Goal: Information Seeking & Learning: Learn about a topic

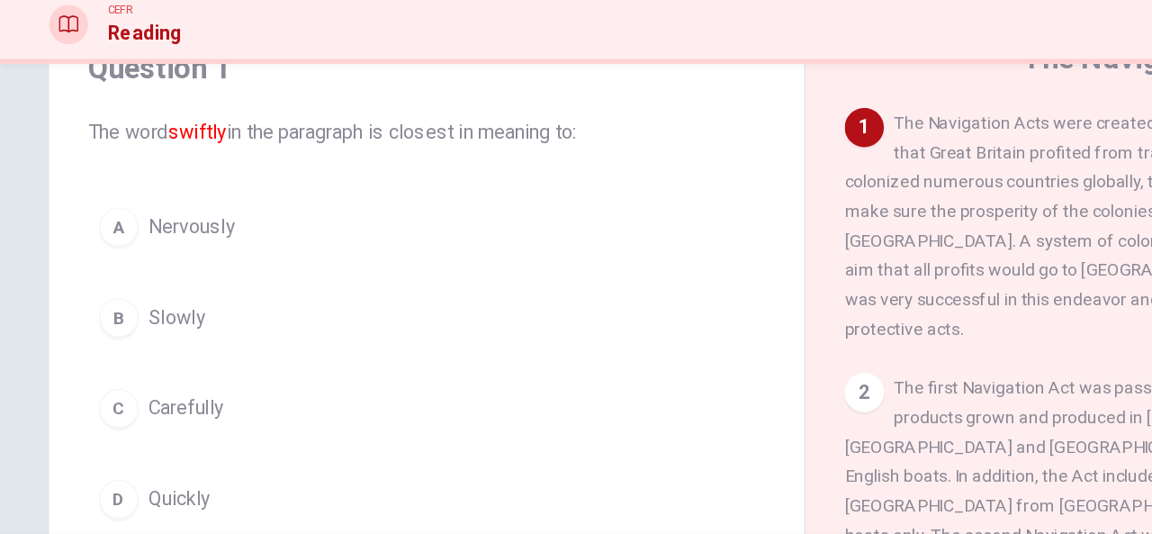
scroll to position [85, 0]
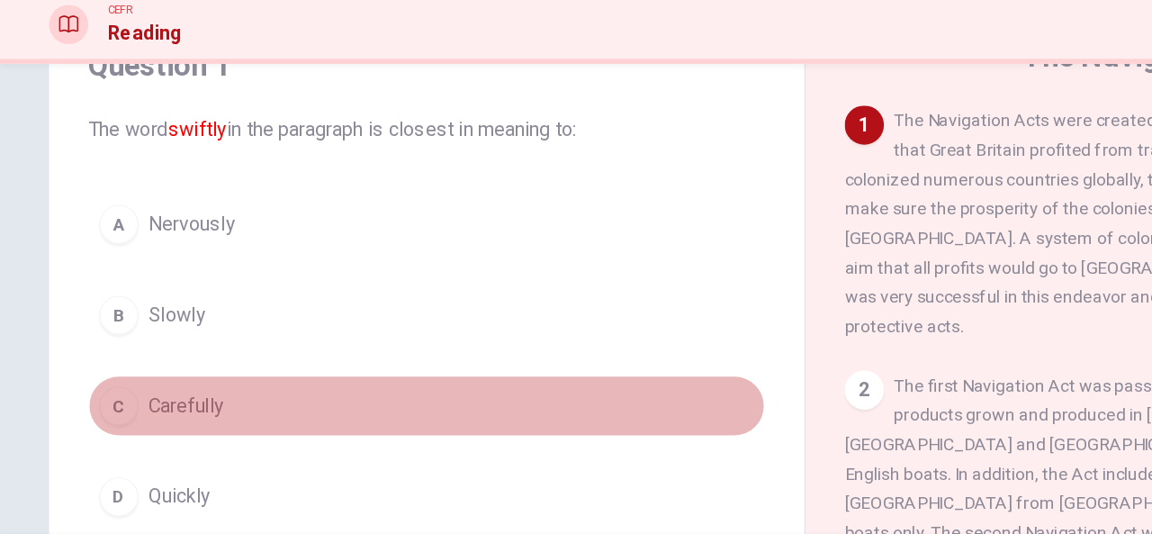
click at [83, 370] on div "C" at bounding box center [87, 366] width 29 height 29
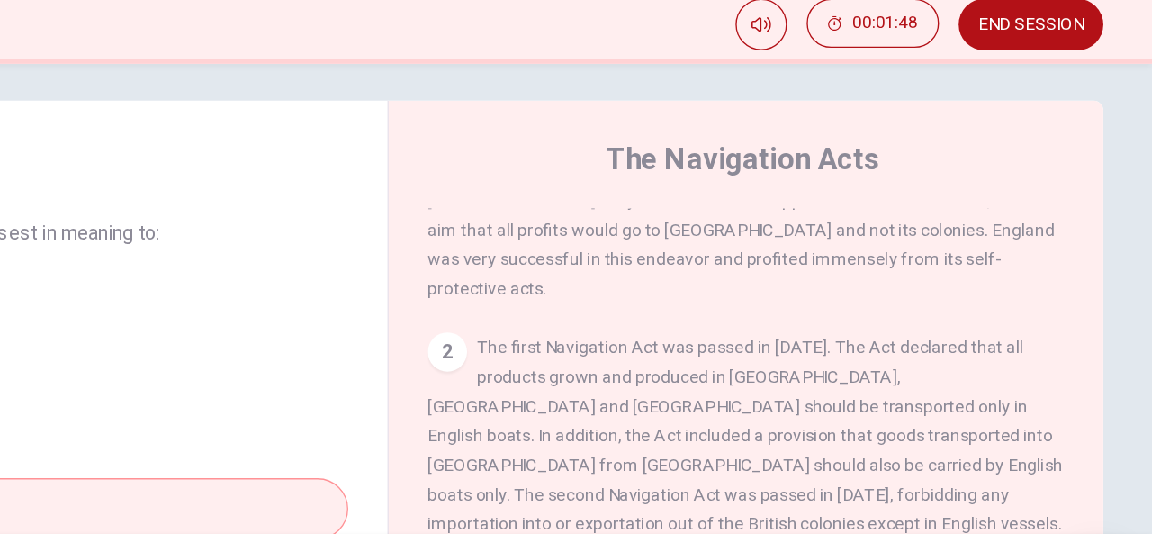
scroll to position [105, 0]
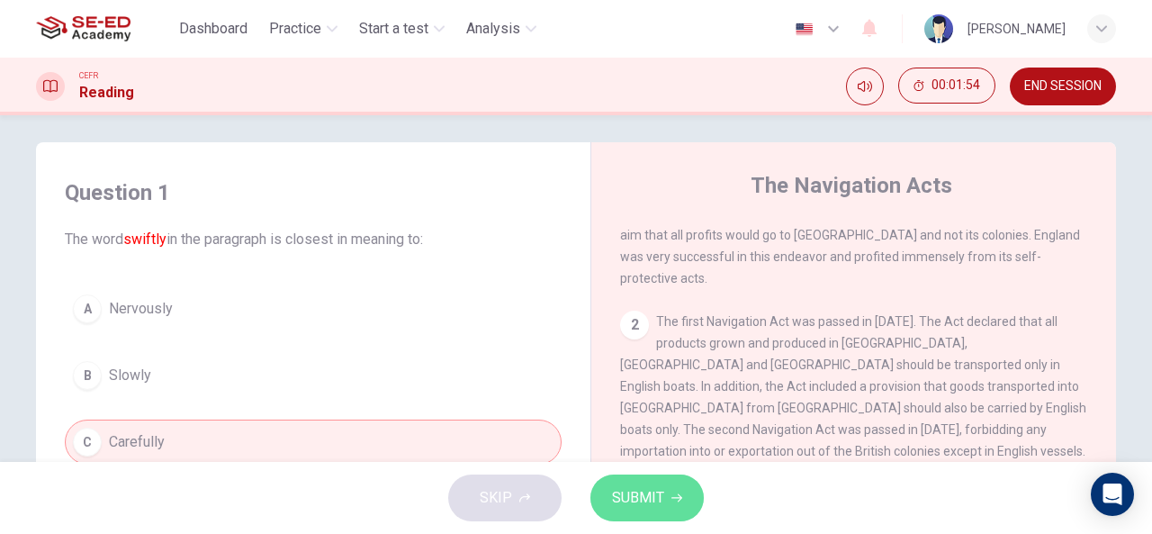
click at [647, 500] on span "SUBMIT" at bounding box center [638, 497] width 52 height 25
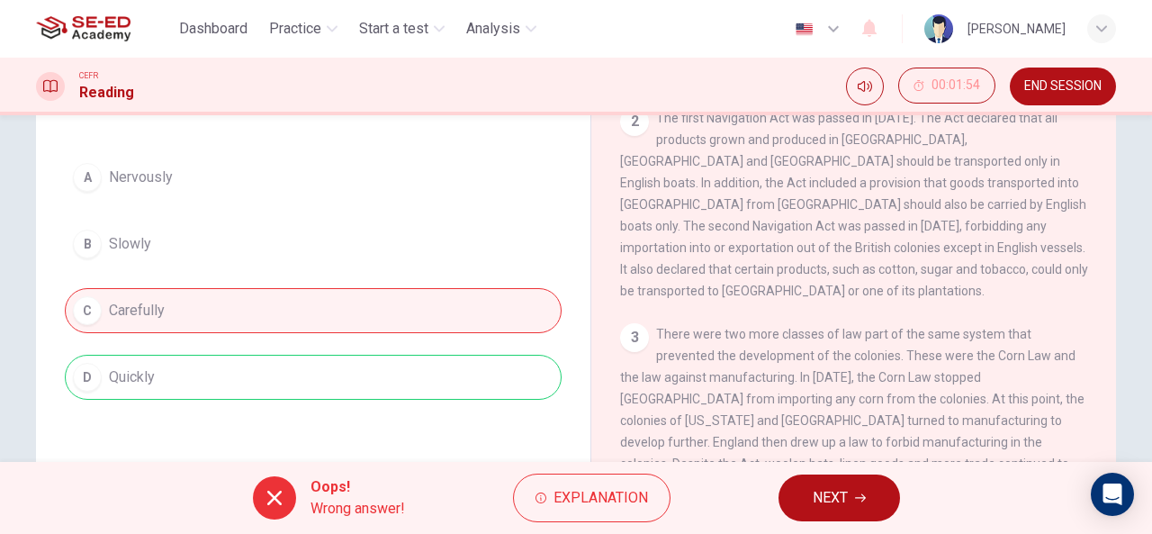
scroll to position [133, 0]
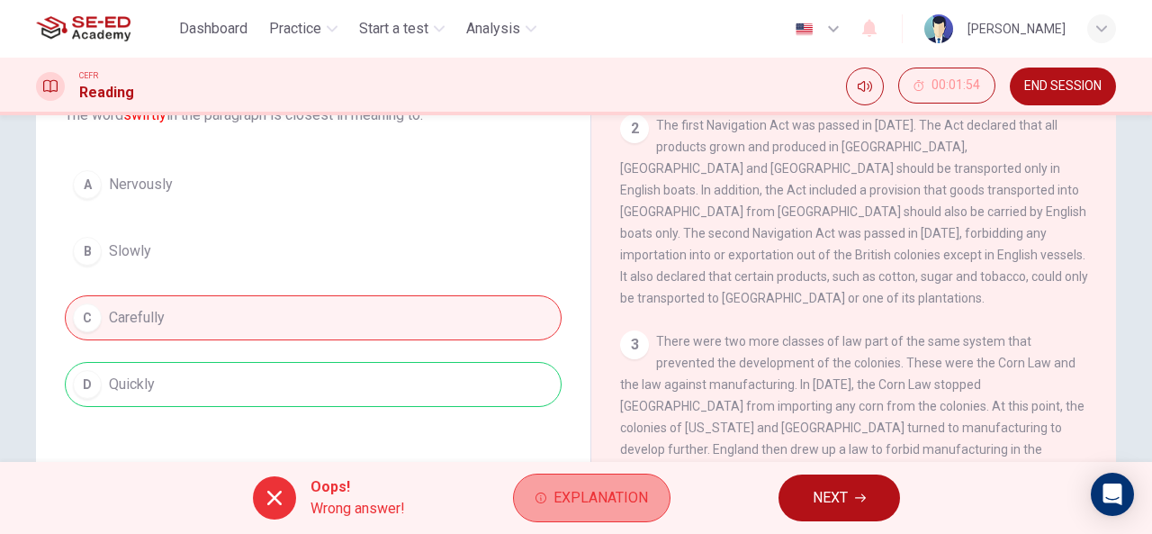
click at [569, 498] on span "Explanation" at bounding box center [601, 497] width 95 height 25
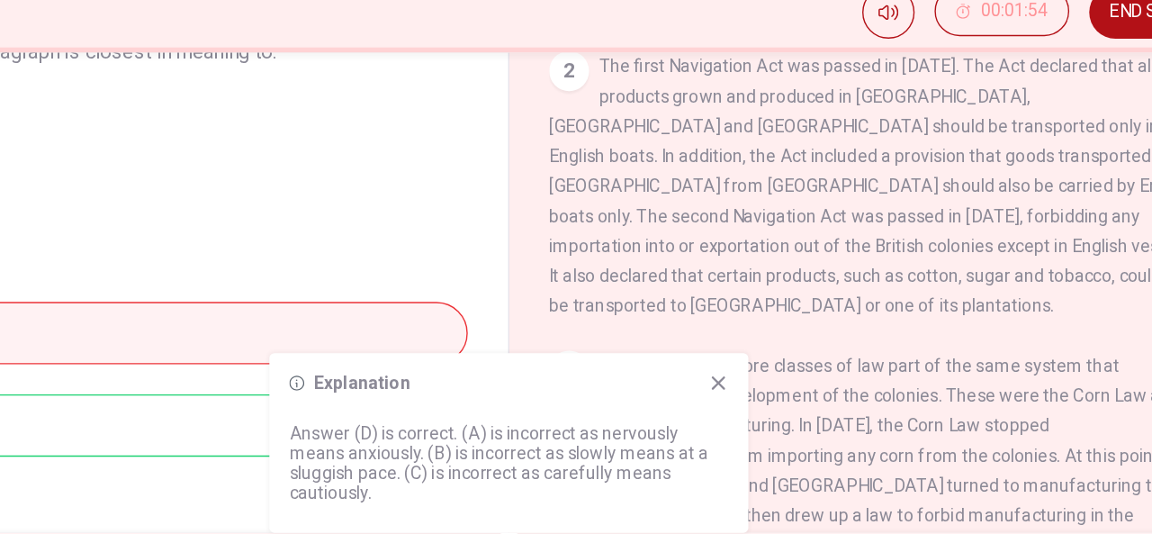
click at [744, 357] on icon at bounding box center [743, 354] width 14 height 14
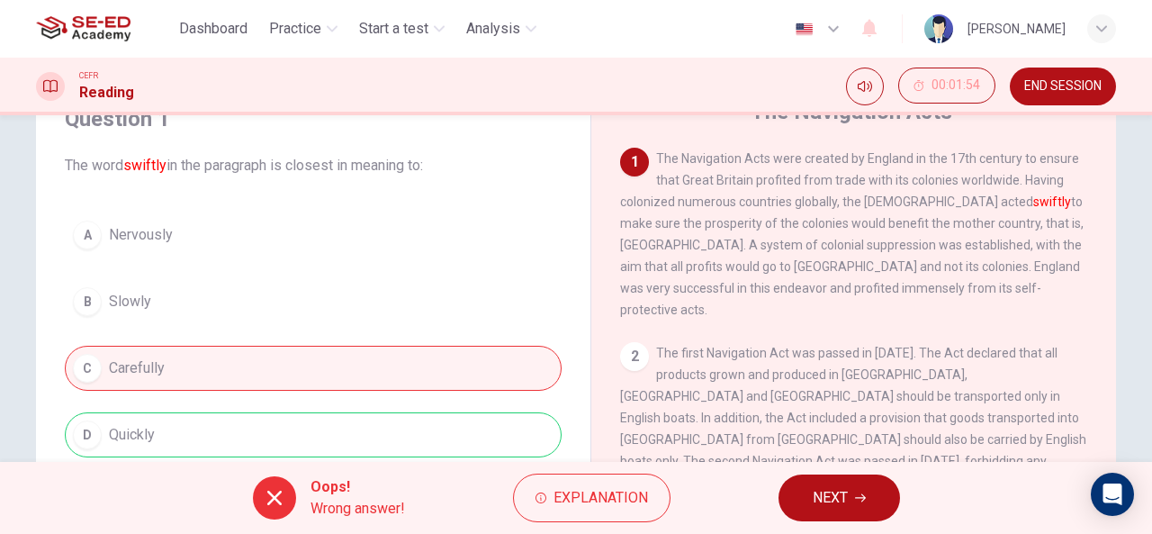
scroll to position [83, 0]
click at [832, 499] on span "NEXT" at bounding box center [830, 497] width 35 height 25
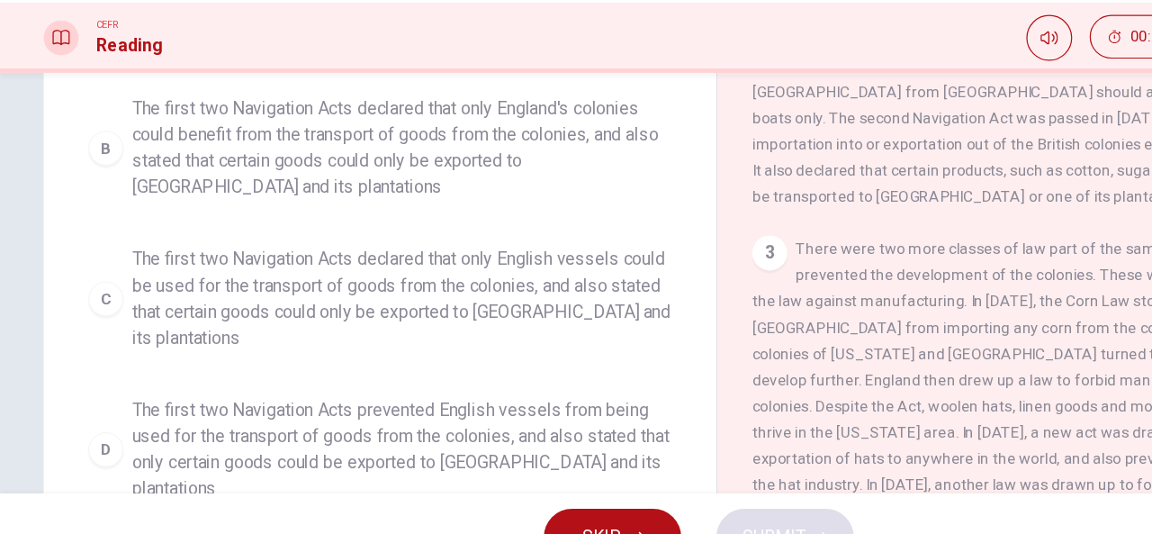
scroll to position [351, 0]
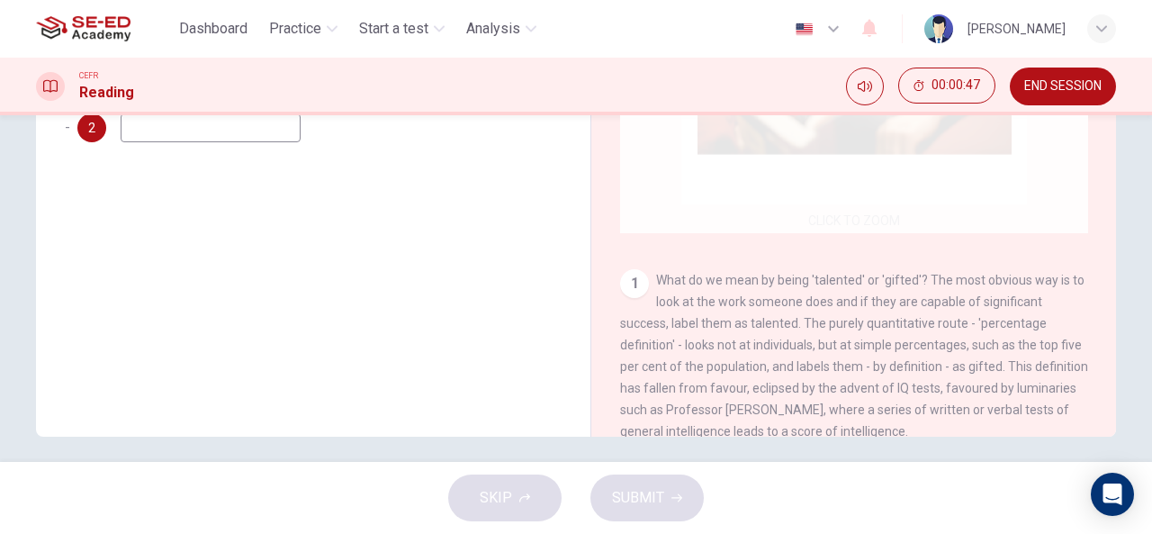
click at [848, 199] on div "Click to Zoom" at bounding box center [854, 61] width 468 height 343
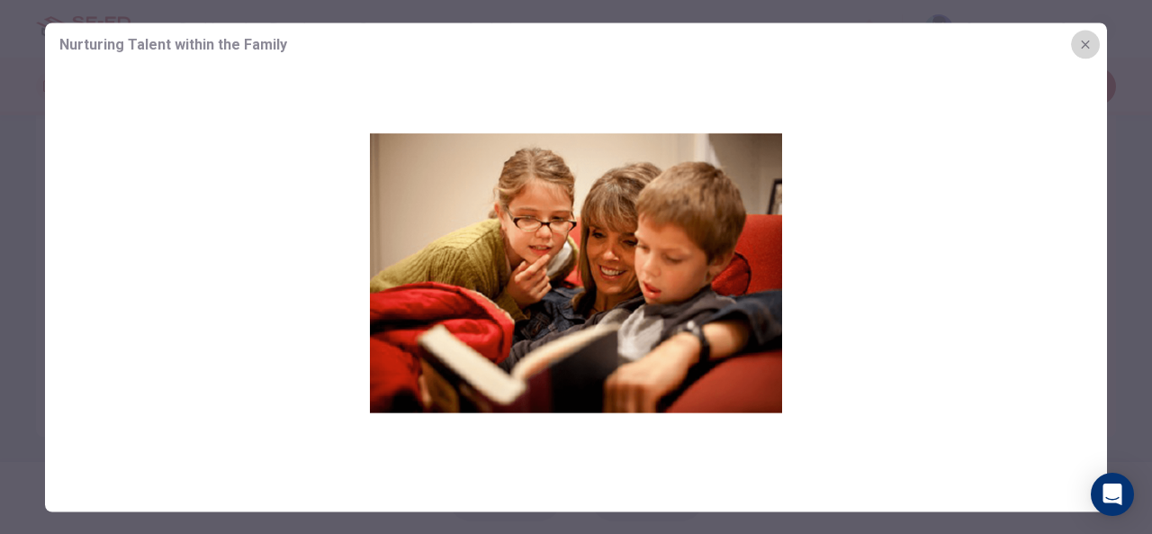
click at [1090, 42] on icon "button" at bounding box center [1086, 44] width 14 height 14
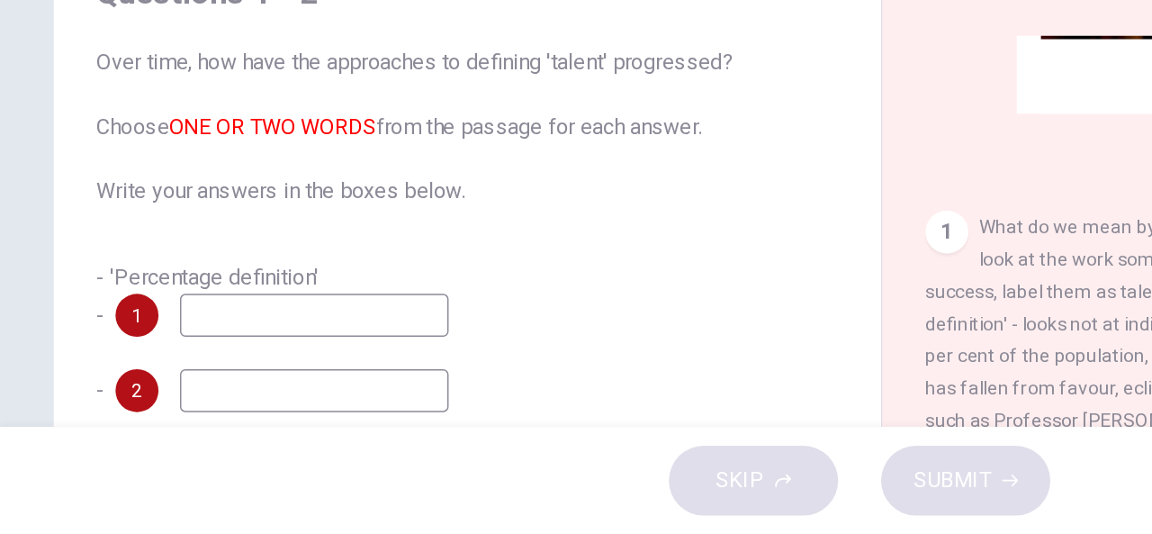
scroll to position [33, 0]
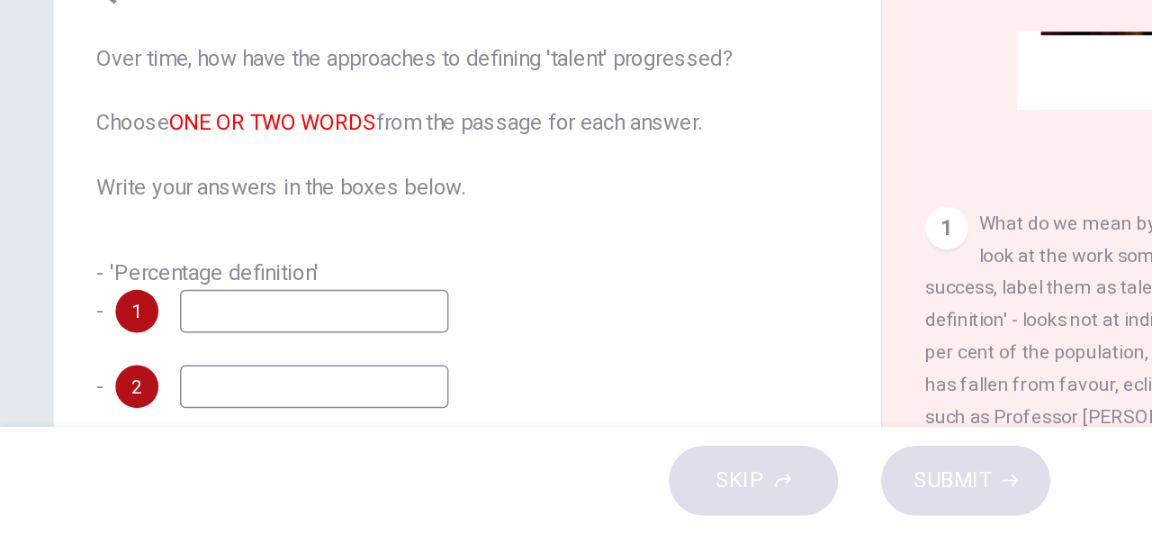
click at [173, 372] on input at bounding box center [211, 384] width 180 height 29
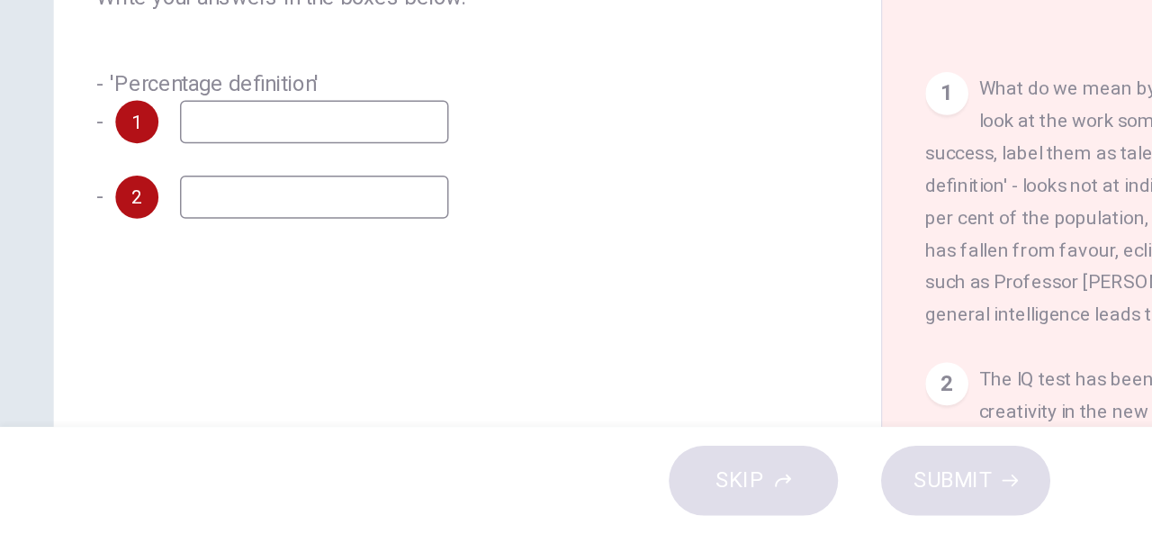
scroll to position [157, 0]
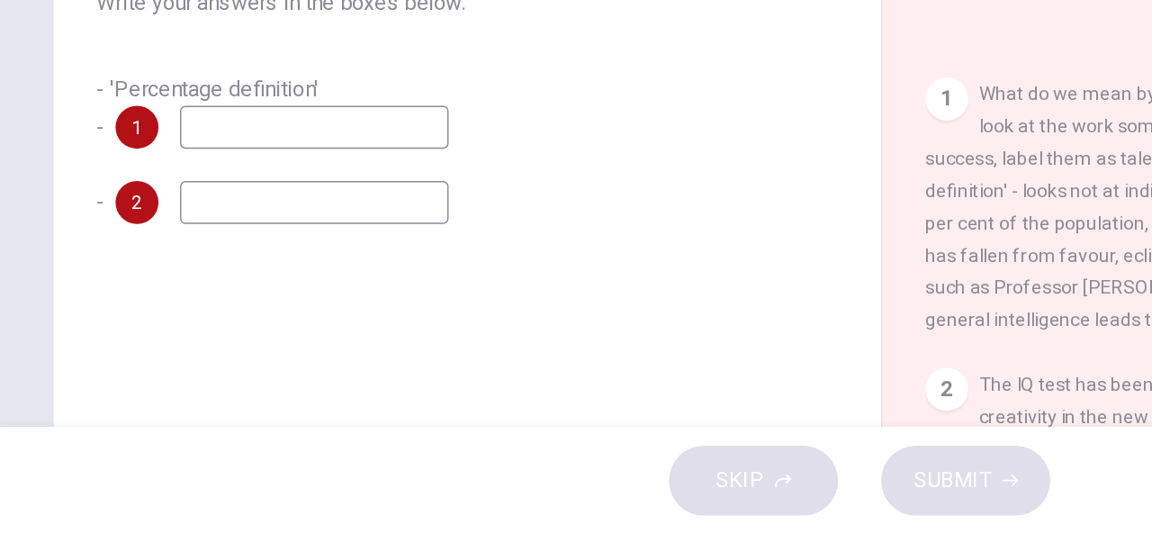
type input "ร"
type input "i"
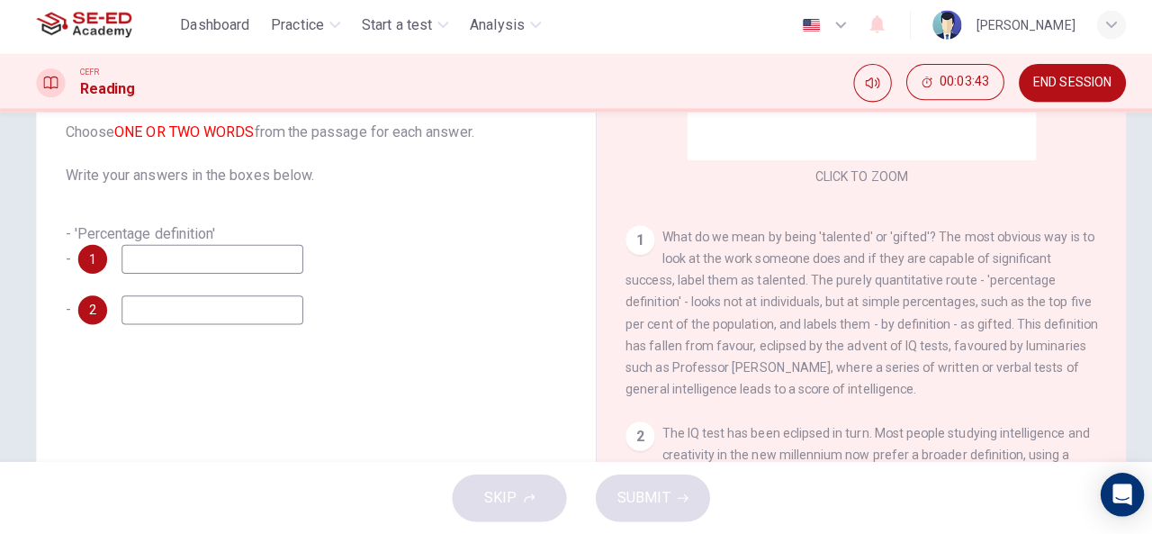
scroll to position [0, 0]
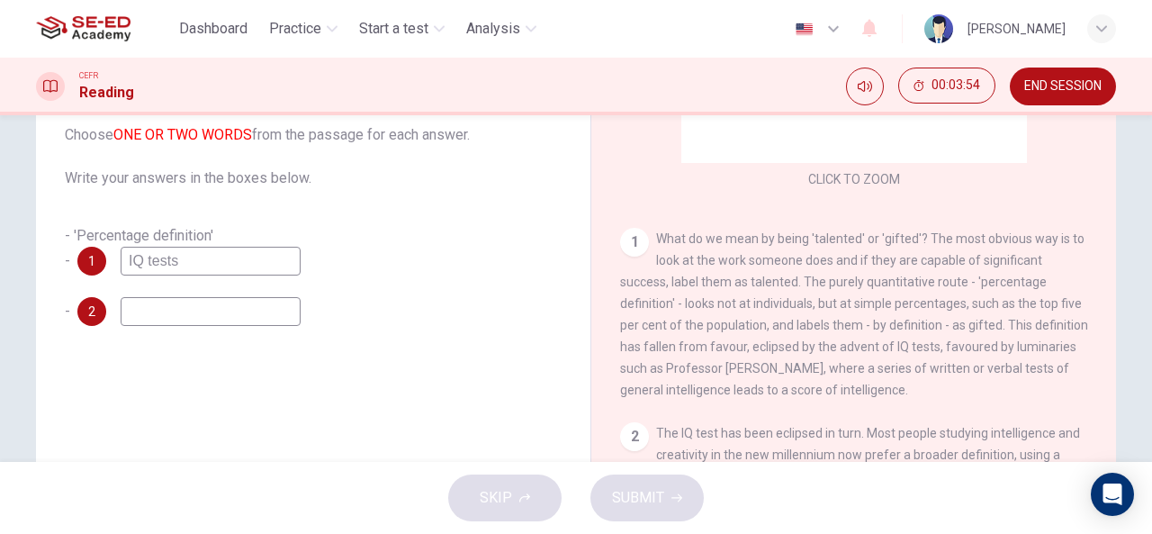
click at [238, 311] on input at bounding box center [211, 311] width 180 height 29
click at [215, 261] on input "IQ tests" at bounding box center [211, 261] width 180 height 29
type input "I"
type input "written test"
click at [189, 307] on input at bounding box center [211, 311] width 180 height 29
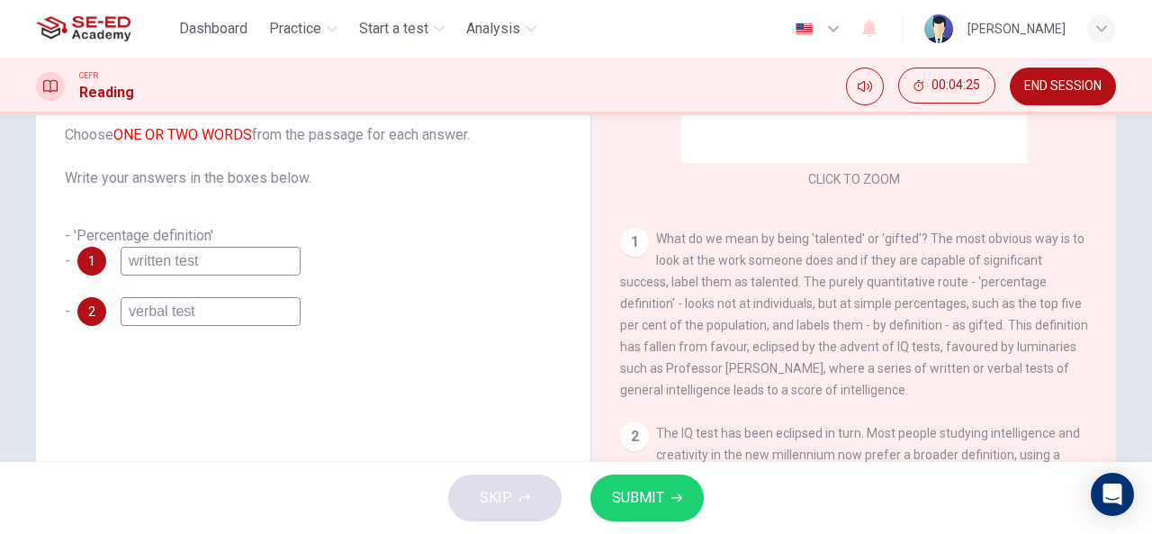
type input "verbal test"
click at [647, 482] on button "SUBMIT" at bounding box center [647, 497] width 113 height 47
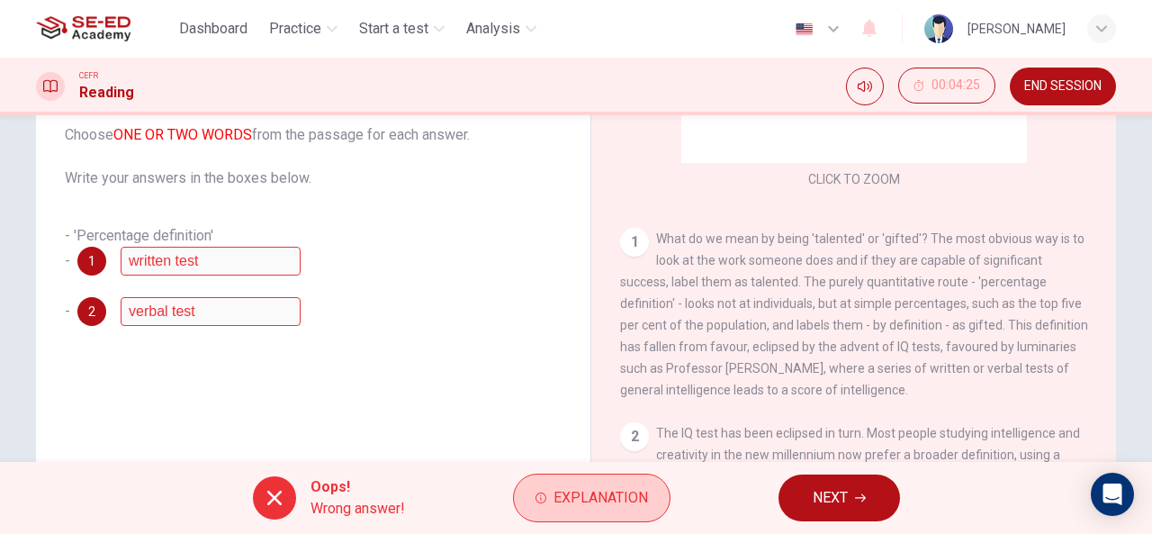
click at [561, 501] on span "Explanation" at bounding box center [601, 497] width 95 height 25
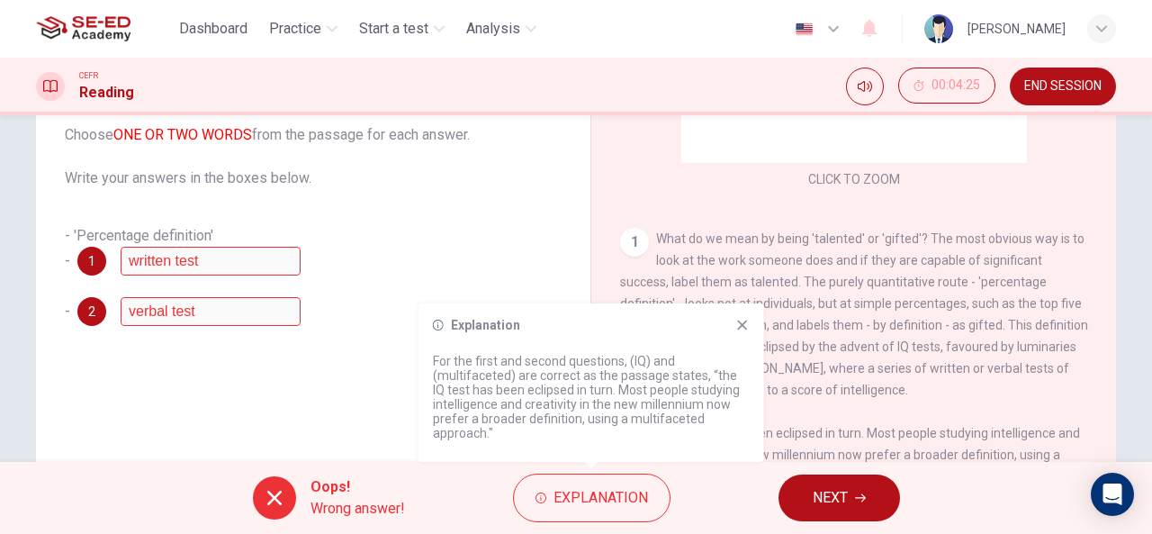
click at [823, 488] on span "NEXT" at bounding box center [830, 497] width 35 height 25
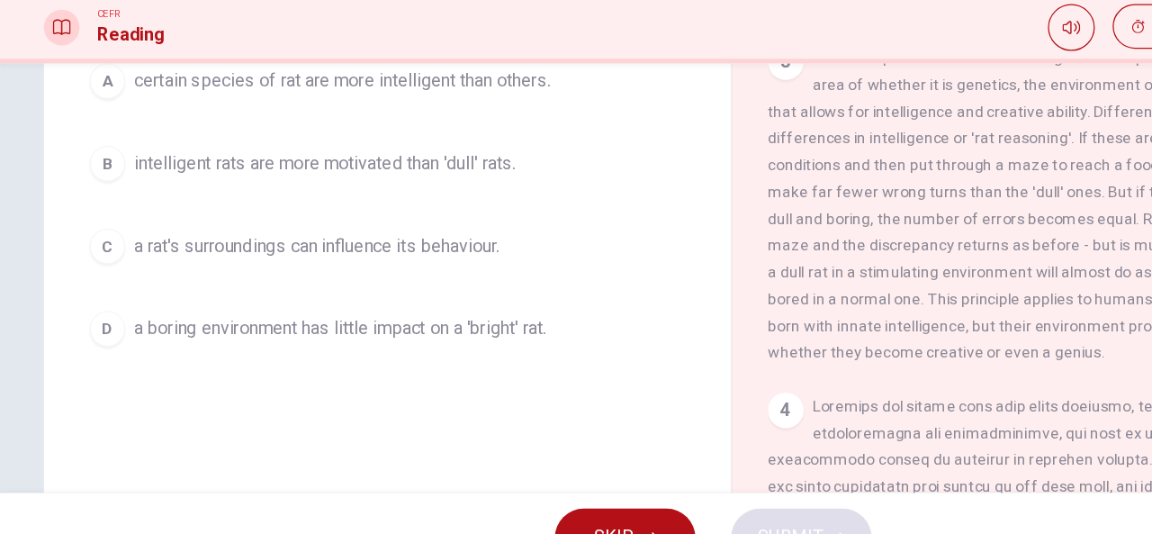
scroll to position [232, 0]
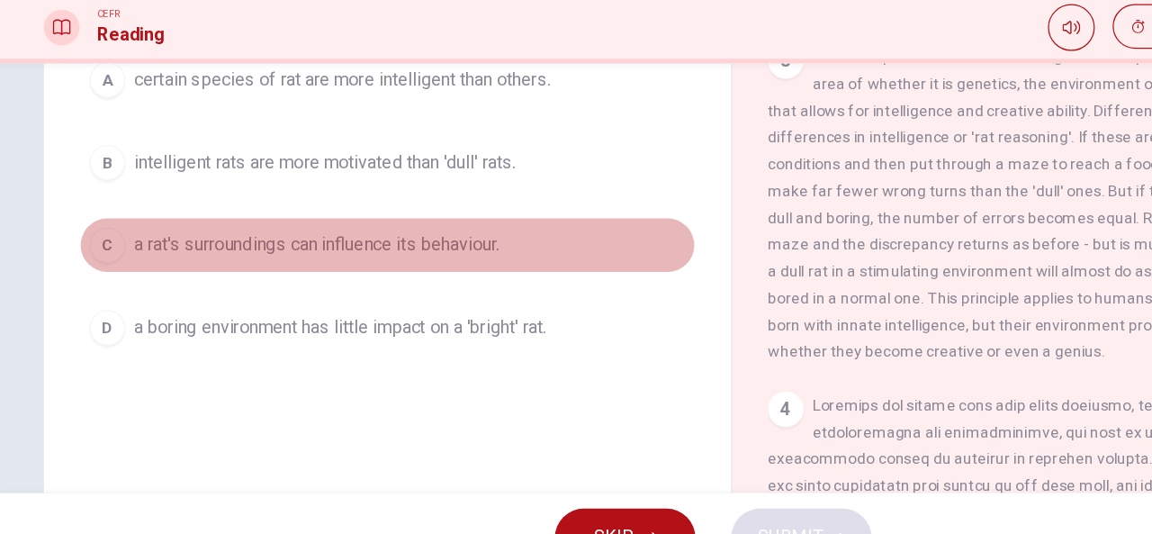
click at [77, 257] on div "C" at bounding box center [87, 262] width 29 height 29
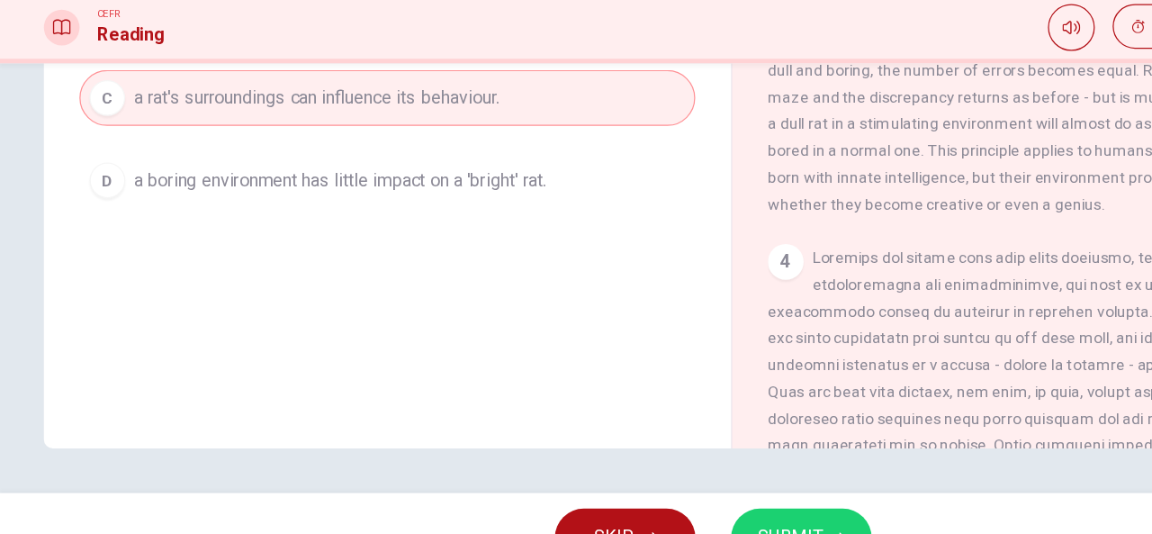
scroll to position [0, 0]
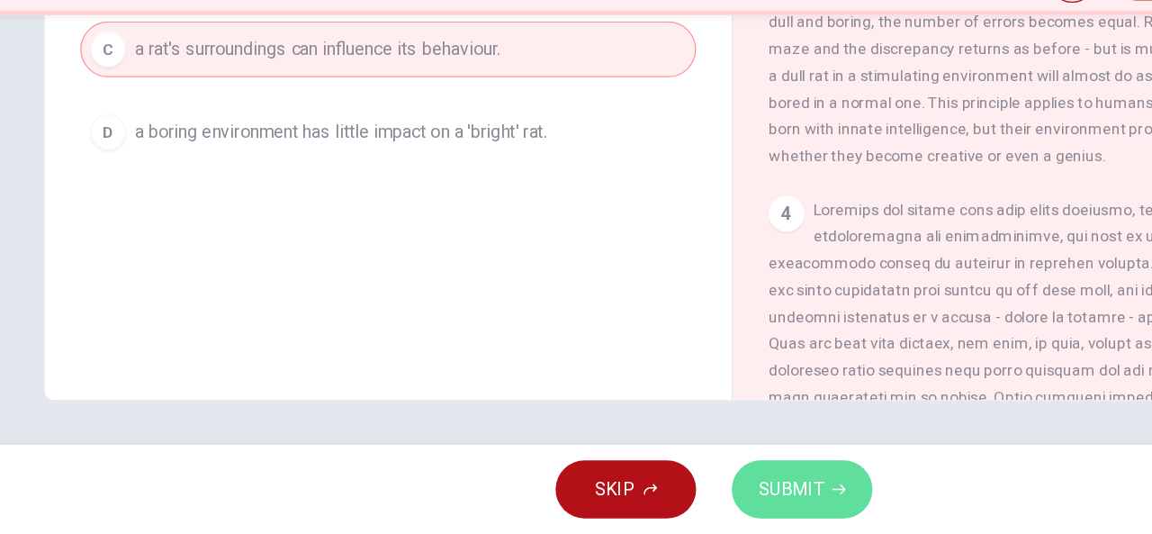
click at [645, 496] on span "SUBMIT" at bounding box center [638, 497] width 52 height 25
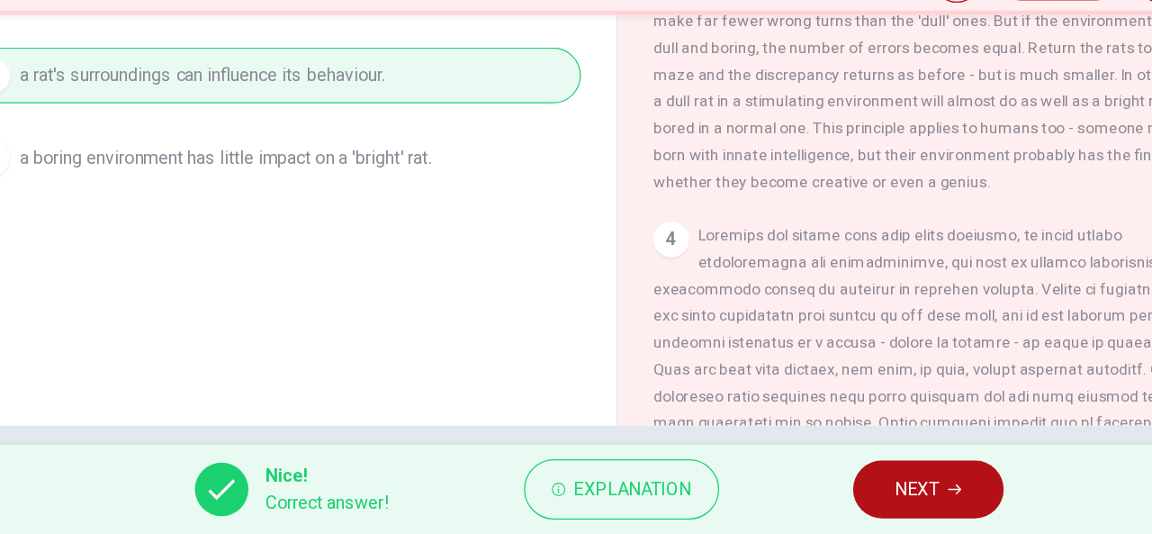
scroll to position [351, 0]
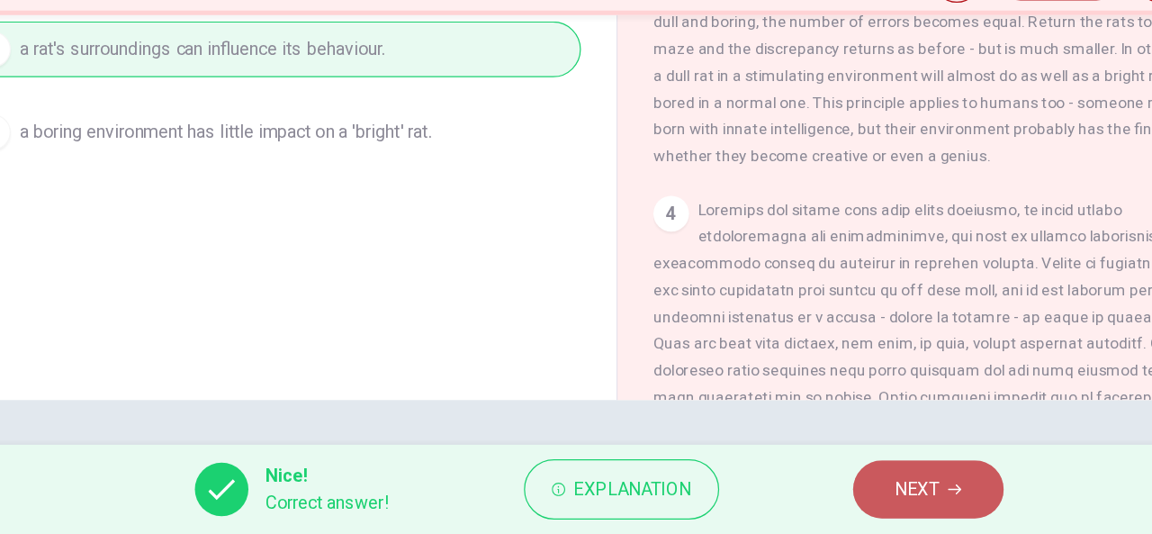
click at [844, 493] on span "NEXT" at bounding box center [833, 497] width 35 height 25
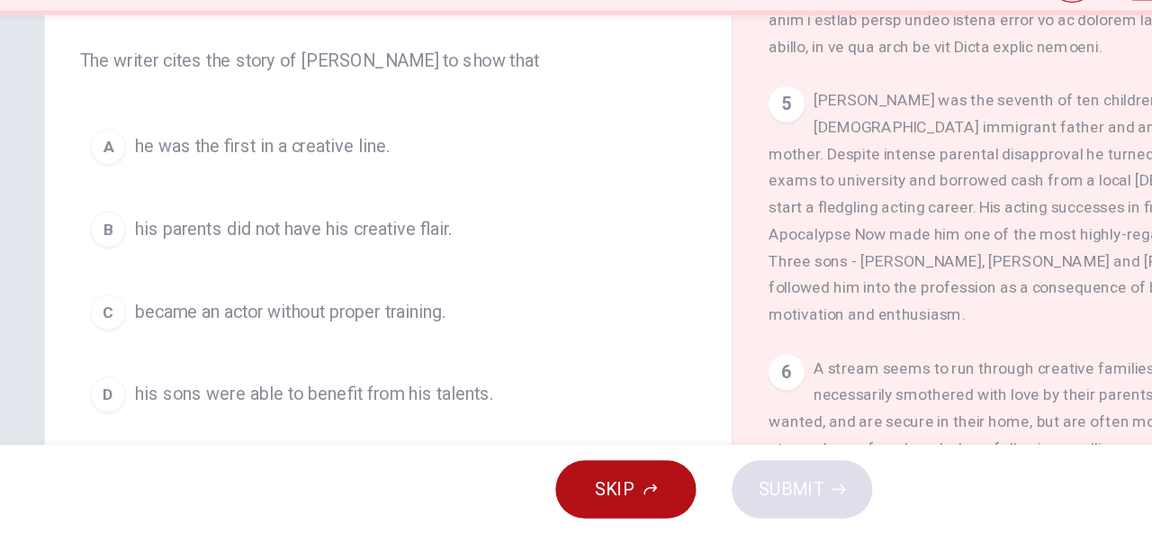
scroll to position [140, 0]
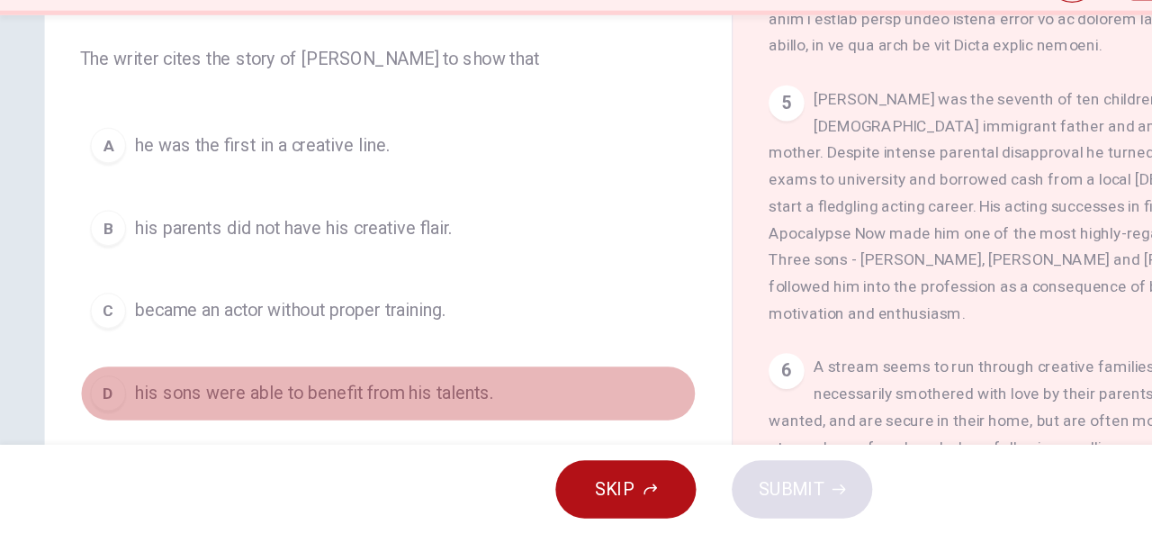
click at [75, 418] on div "D" at bounding box center [87, 420] width 29 height 29
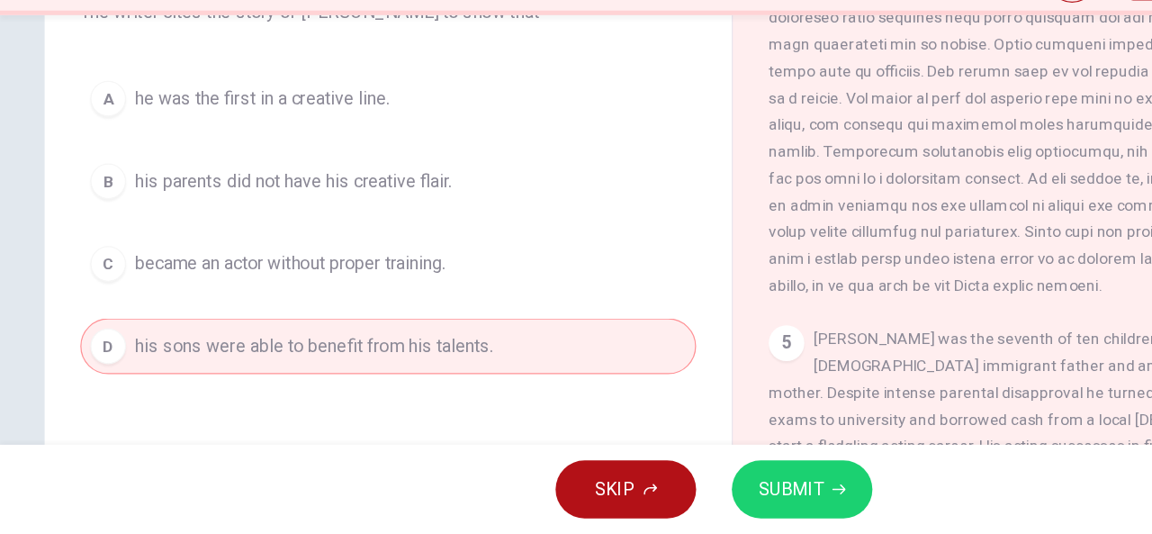
scroll to position [176, 0]
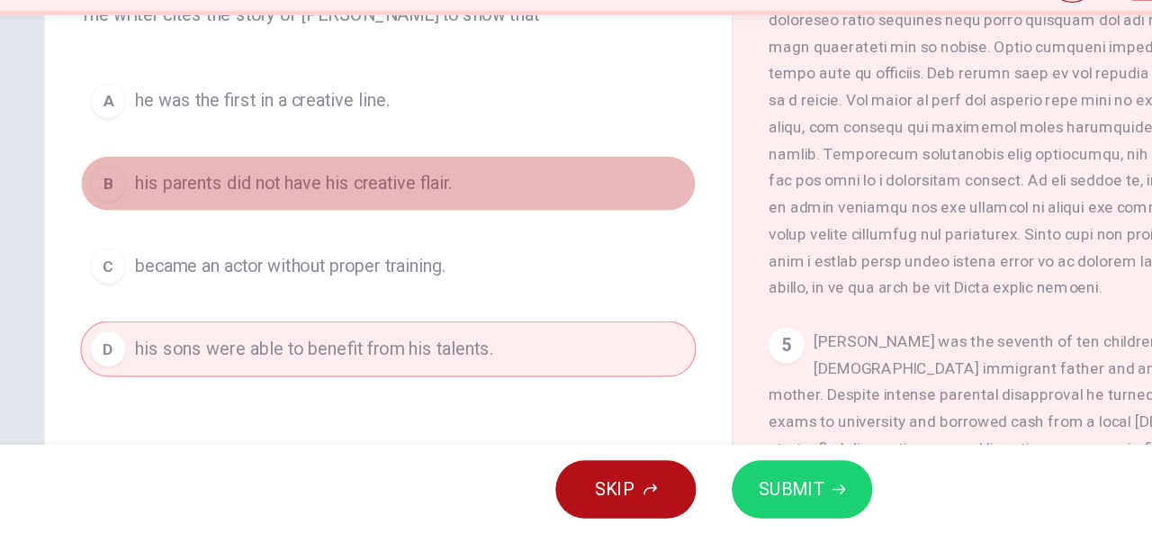
click at [92, 253] on div "B" at bounding box center [87, 251] width 29 height 29
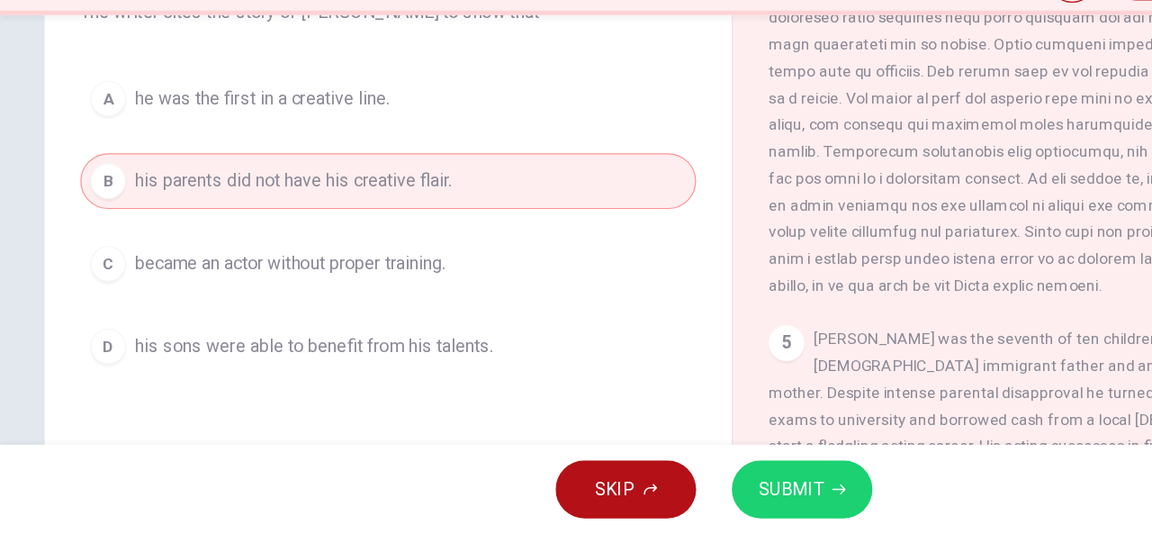
scroll to position [180, 0]
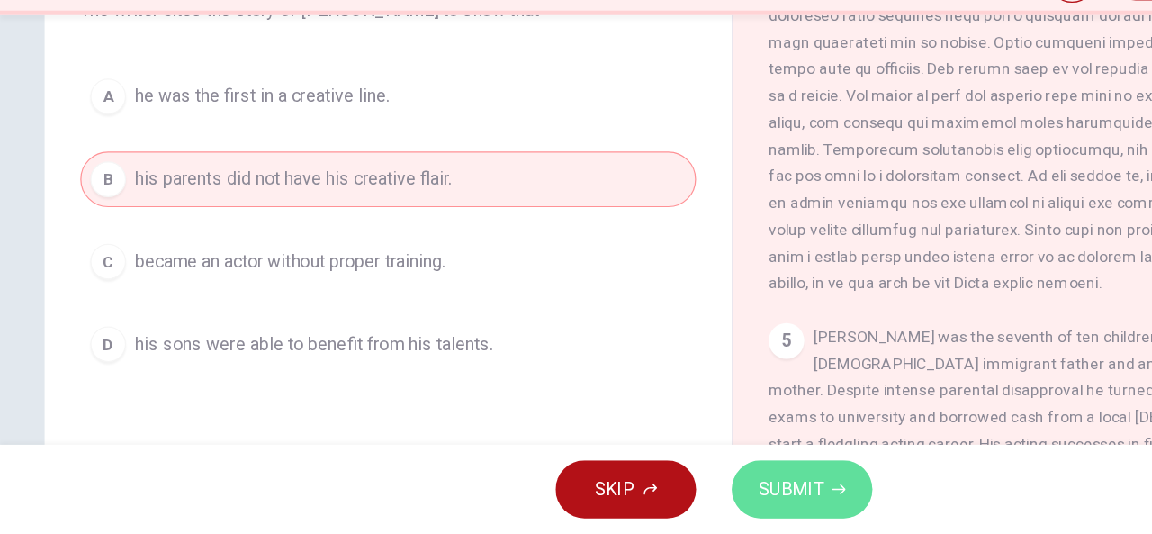
click at [633, 498] on span "SUBMIT" at bounding box center [638, 497] width 52 height 25
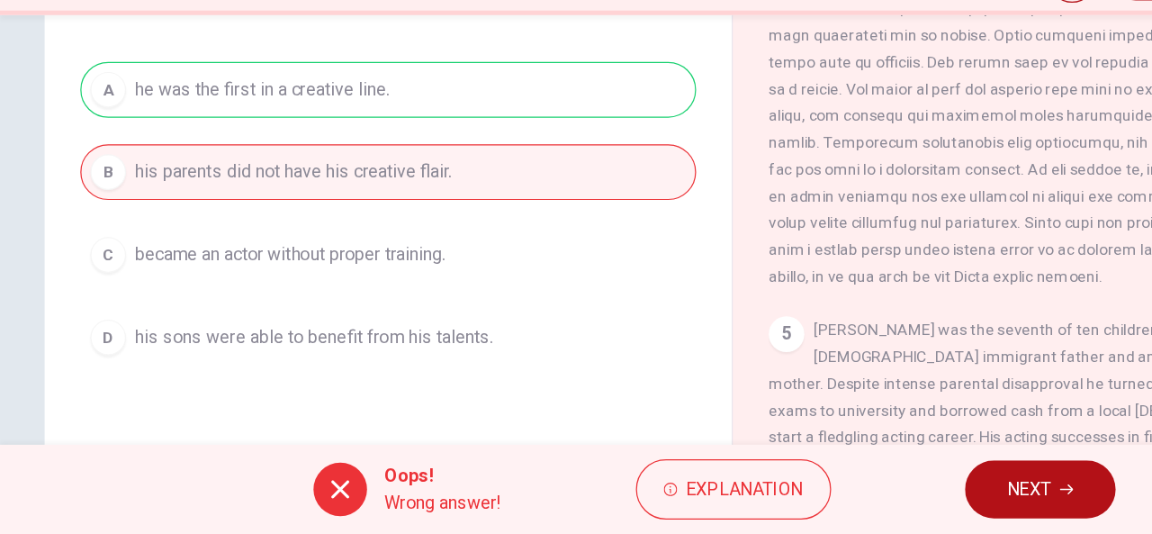
scroll to position [185, 0]
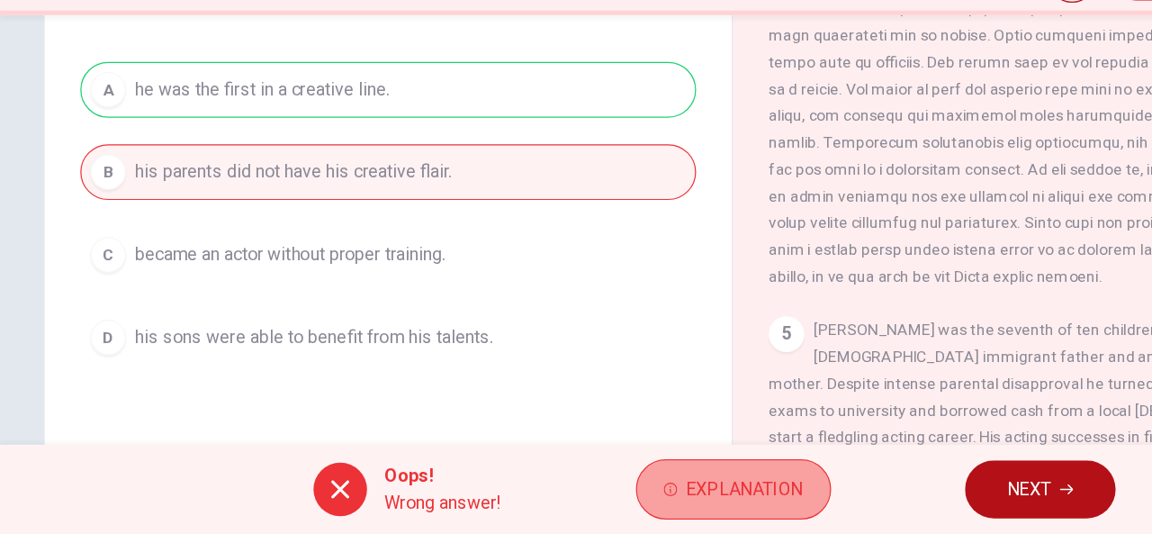
click at [567, 485] on span "Explanation" at bounding box center [601, 497] width 95 height 25
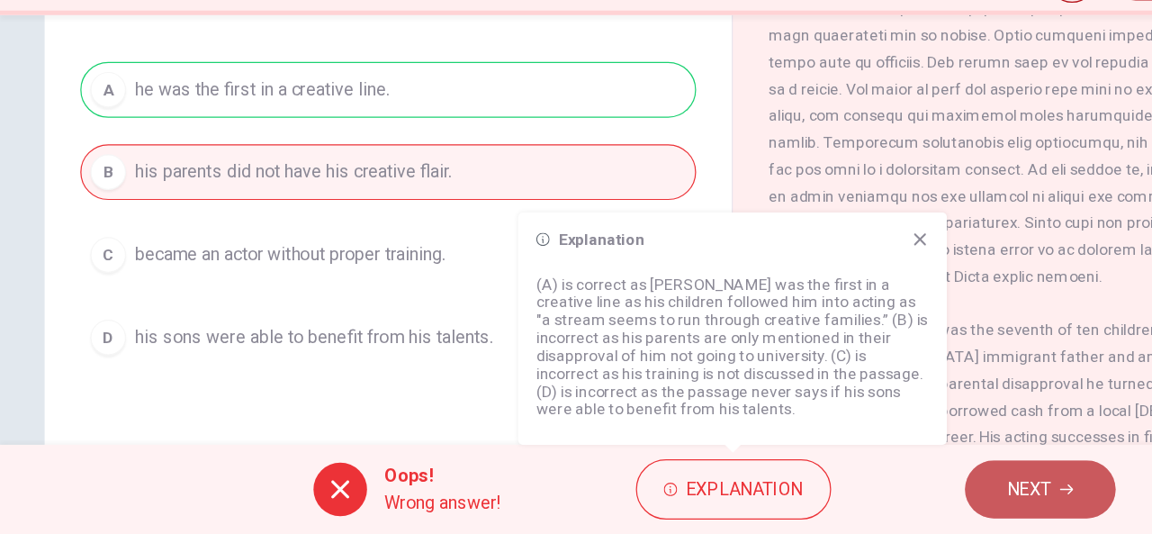
click at [809, 503] on button "NEXT" at bounding box center [840, 497] width 122 height 47
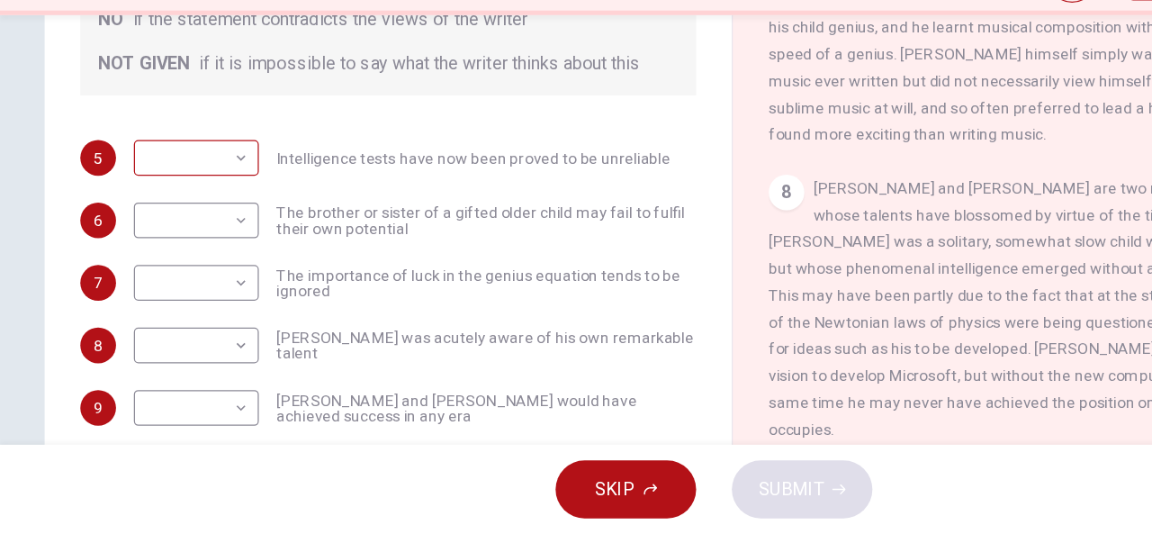
scroll to position [0, 0]
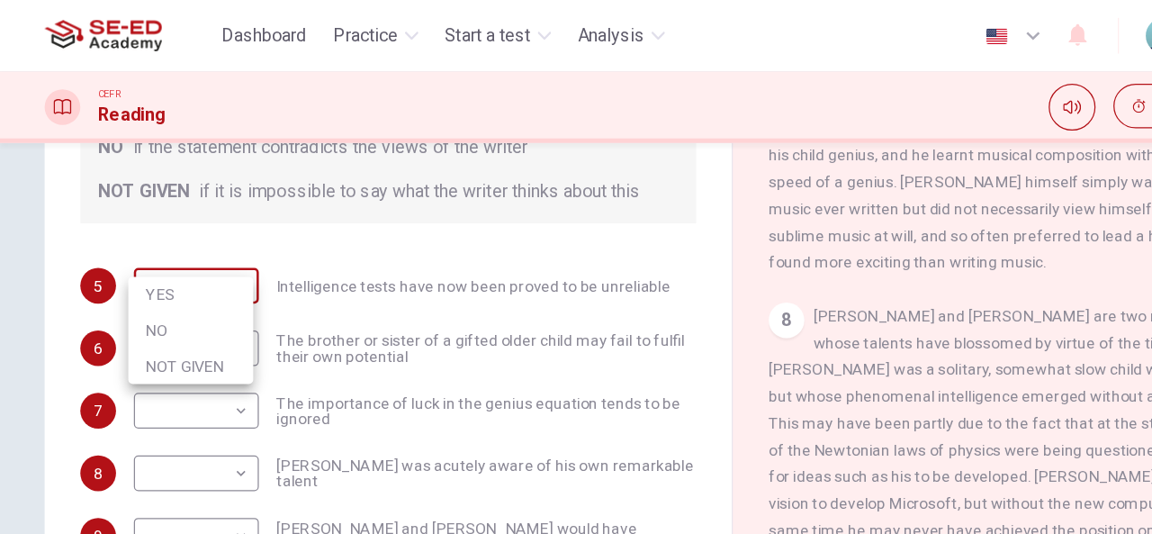
click at [190, 107] on body "This site uses cookies, as explained in our Privacy Policy . If you agree to th…" at bounding box center [576, 267] width 1152 height 534
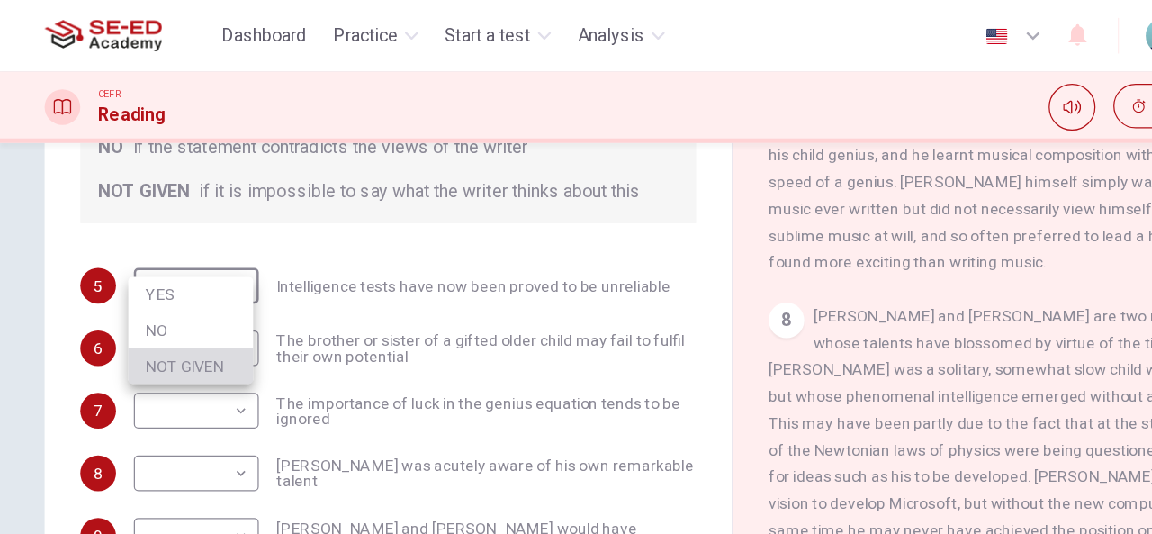
click at [149, 296] on li "NOT GIVEN" at bounding box center [154, 295] width 101 height 29
type input "NOT GIVEN"
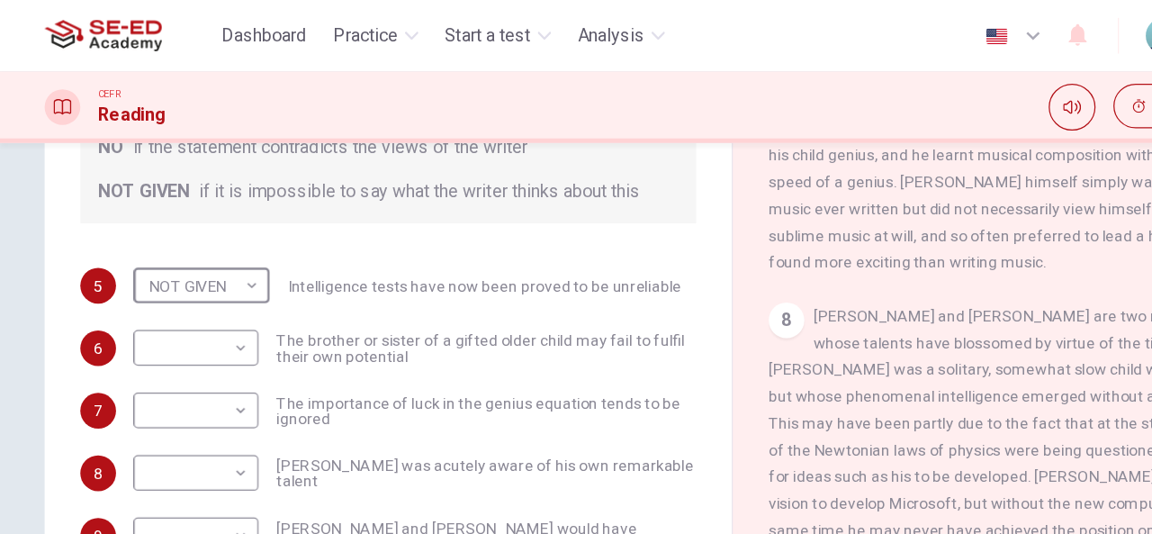
scroll to position [351, 0]
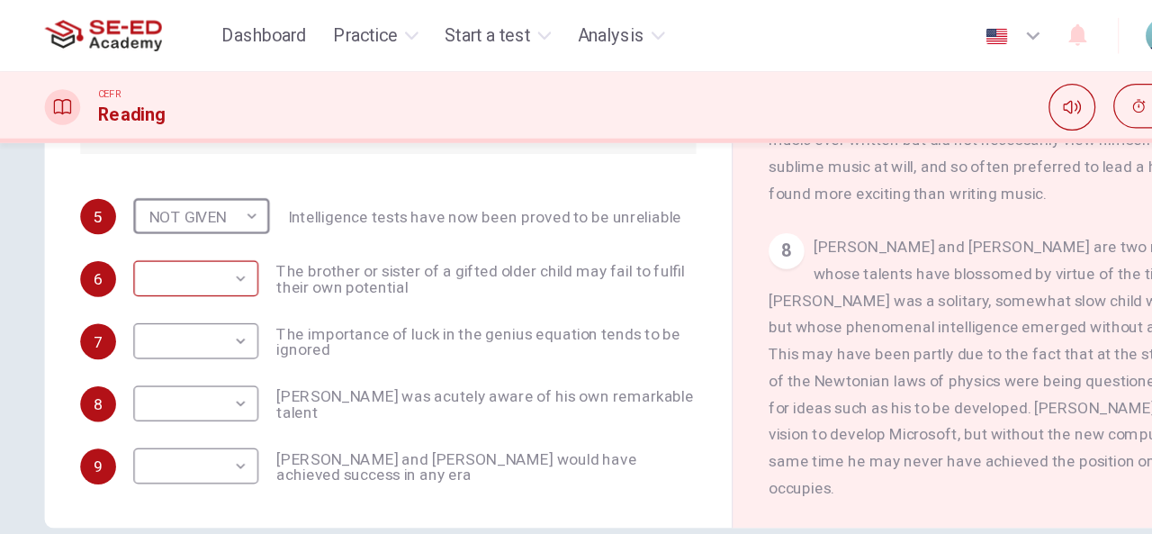
click at [182, 205] on body "This site uses cookies, as explained in our Privacy Policy . If you agree to th…" at bounding box center [576, 267] width 1152 height 534
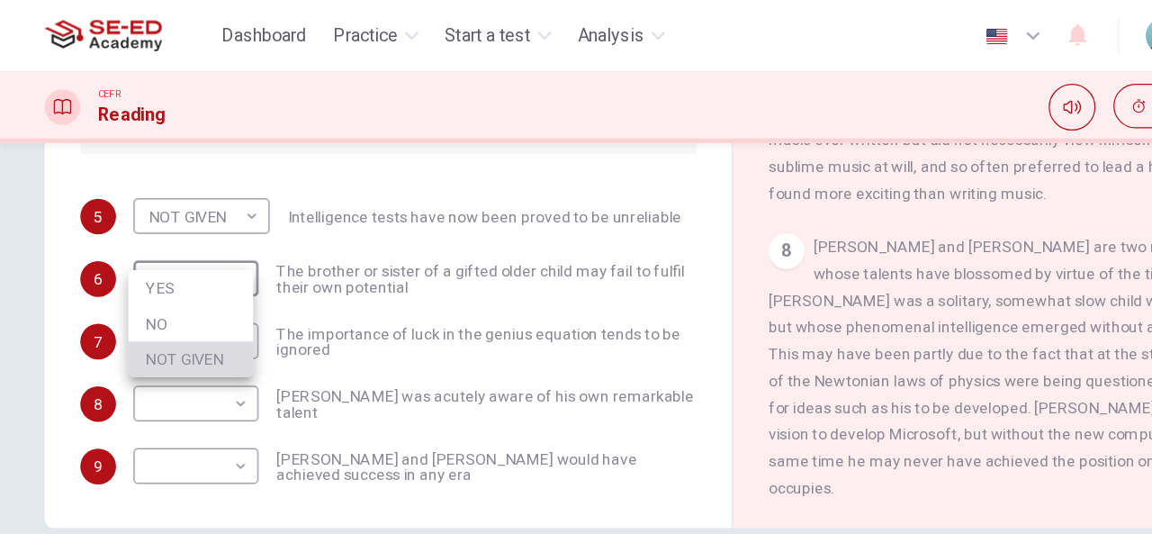
drag, startPoint x: 161, startPoint y: 289, endPoint x: 337, endPoint y: 286, distance: 175.6
click at [337, 286] on div "YES NO NOT GIVEN" at bounding box center [576, 267] width 1152 height 534
click at [175, 284] on li "NOT GIVEN" at bounding box center [154, 289] width 101 height 29
type input "NOT GIVEN"
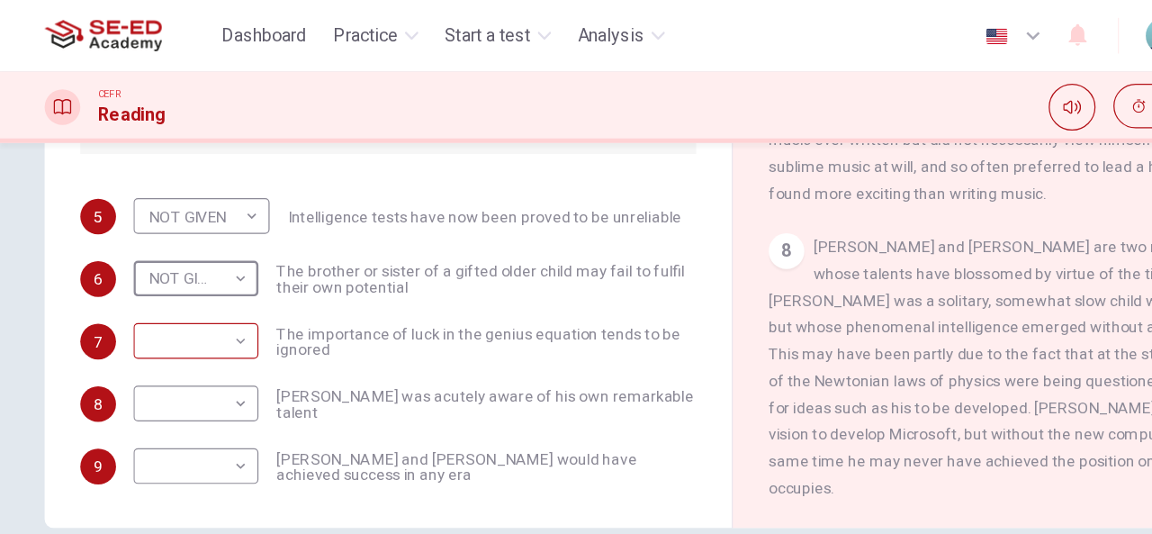
click at [192, 181] on body "This site uses cookies, as explained in our Privacy Policy . If you agree to th…" at bounding box center [576, 267] width 1152 height 534
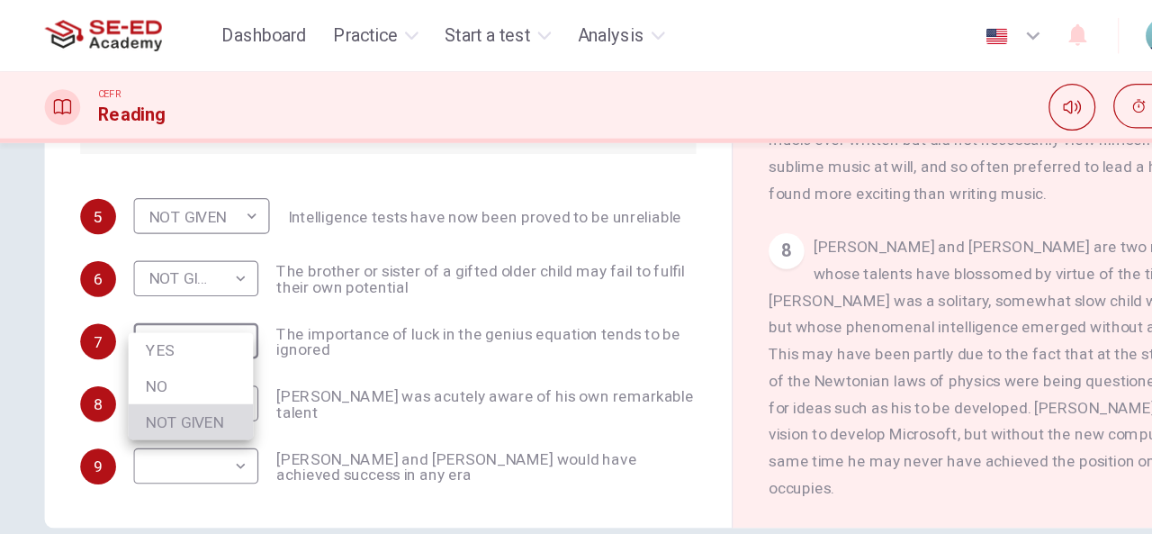
click at [146, 333] on li "NOT GIVEN" at bounding box center [154, 340] width 101 height 29
type input "NOT GIVEN"
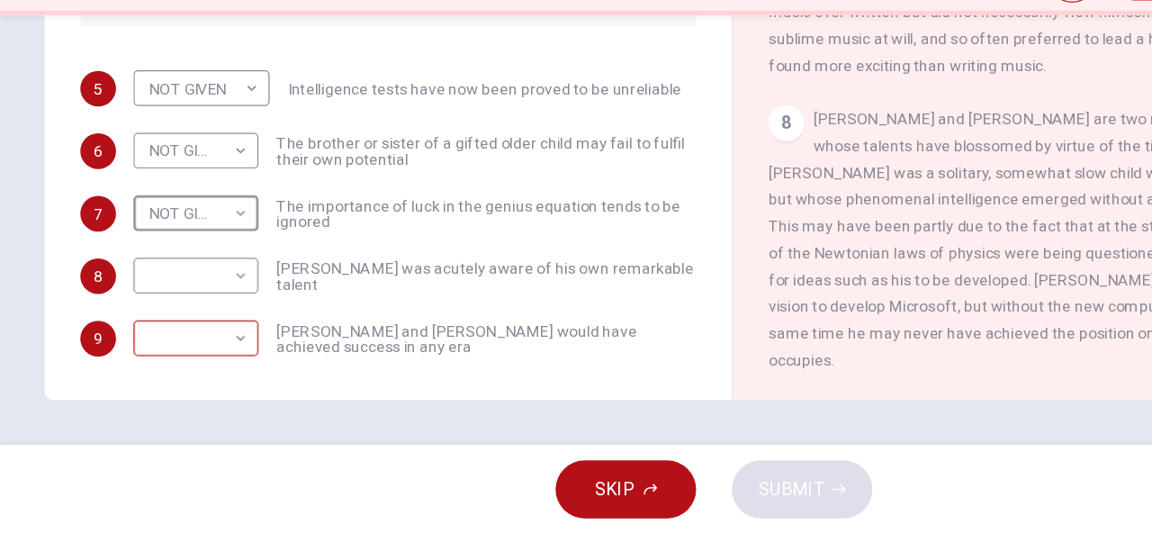
scroll to position [0, 0]
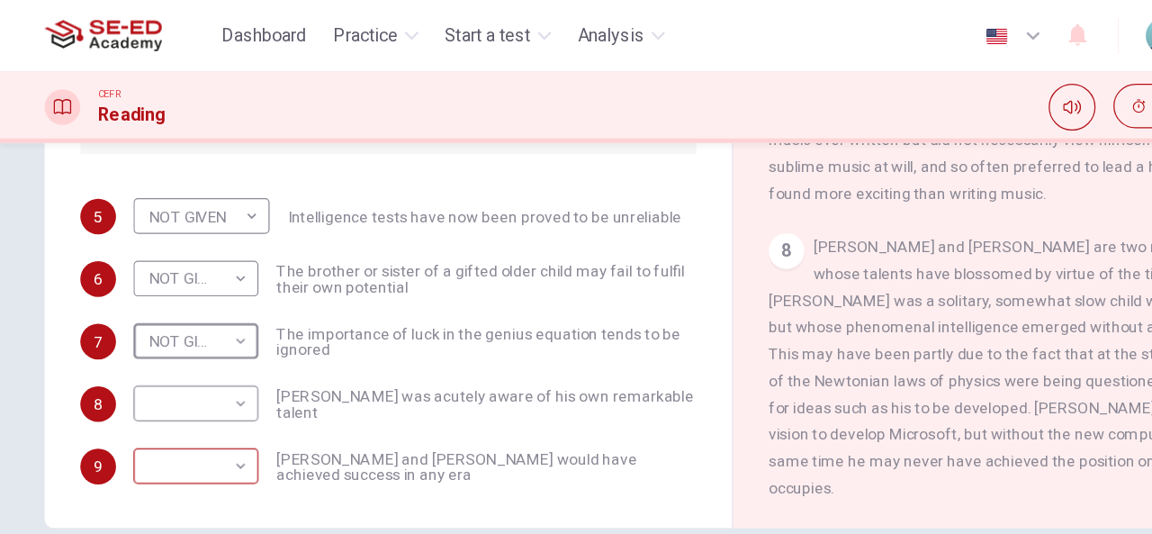
click at [182, 258] on body "This site uses cookies, as explained in our Privacy Policy . If you agree to th…" at bounding box center [576, 267] width 1152 height 534
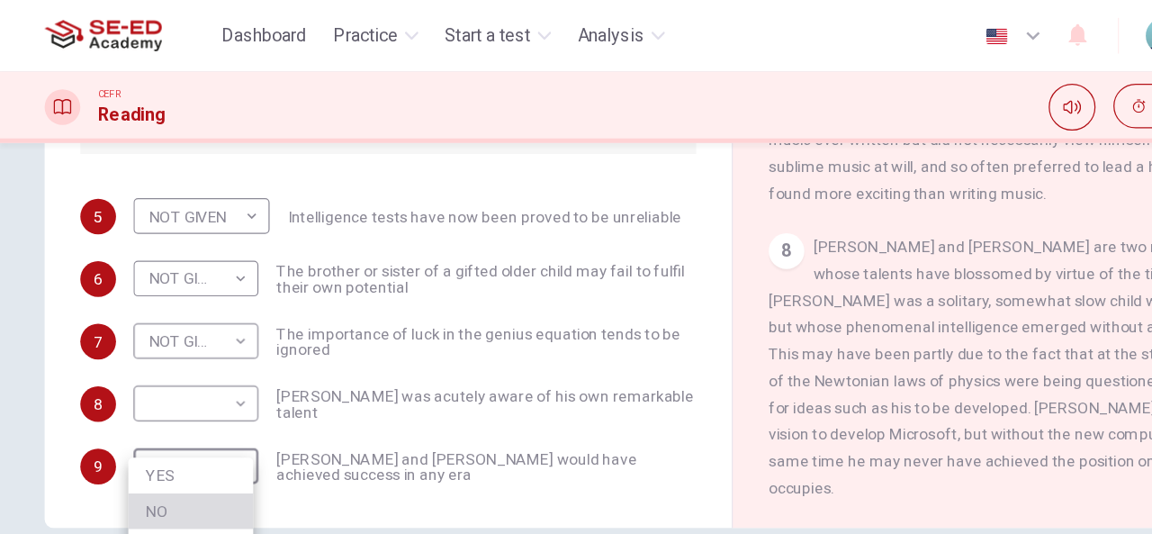
click at [144, 403] on li "NO" at bounding box center [154, 412] width 101 height 29
type input "NO"
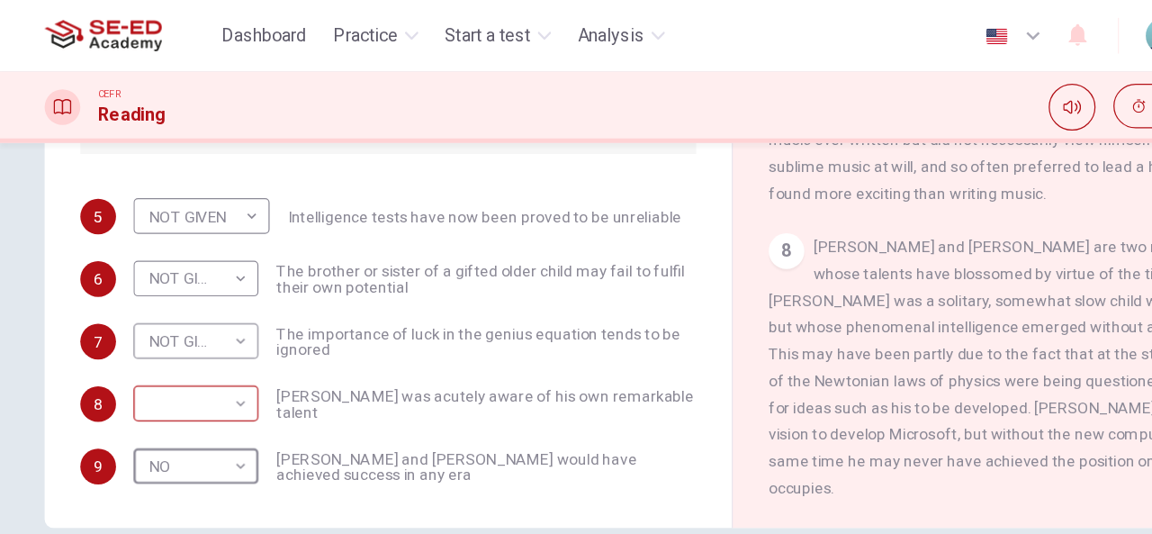
click at [176, 200] on body "This site uses cookies, as explained in our Privacy Policy . If you agree to th…" at bounding box center [576, 267] width 1152 height 534
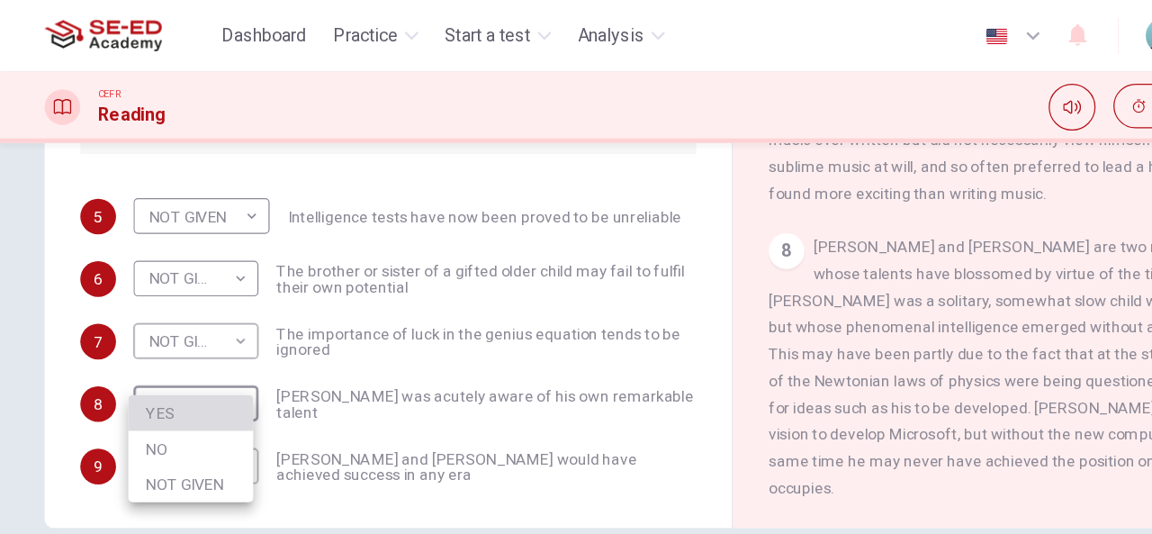
click at [131, 334] on li "YES" at bounding box center [154, 333] width 101 height 29
type input "YES"
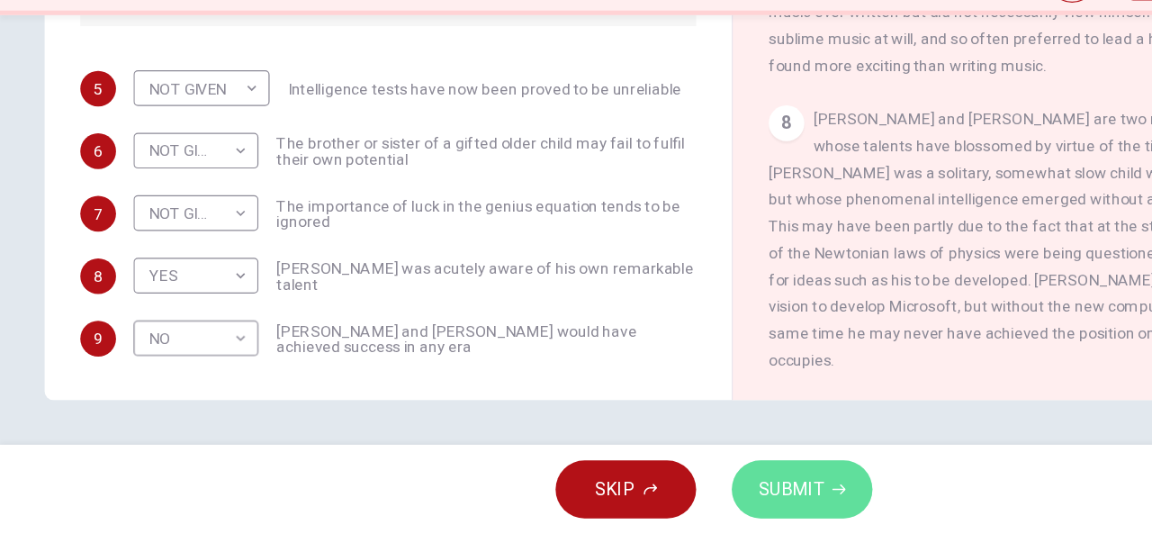
click at [649, 501] on span "SUBMIT" at bounding box center [638, 497] width 52 height 25
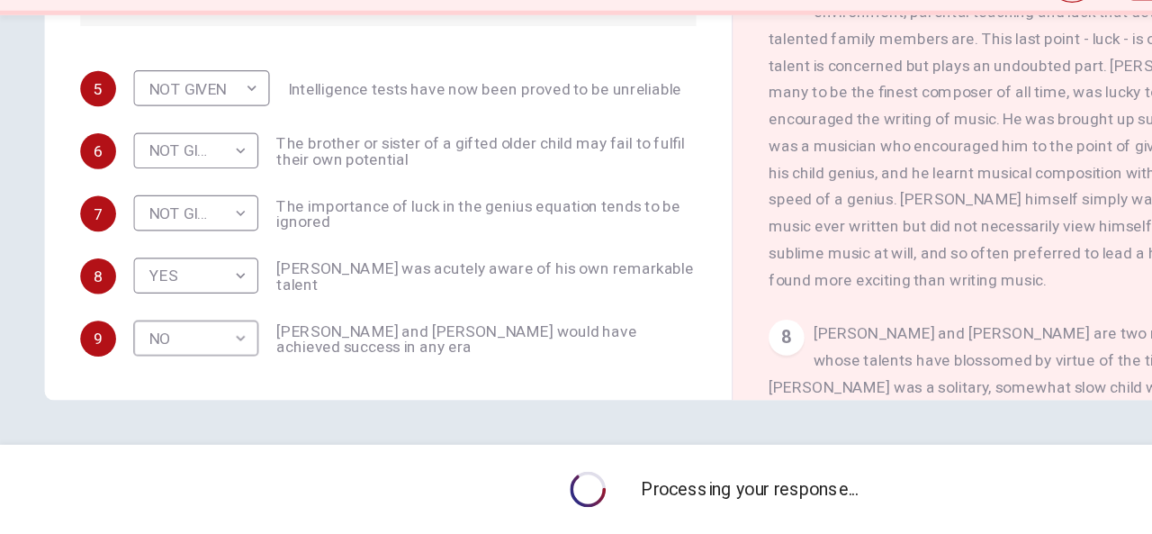
scroll to position [1804, 0]
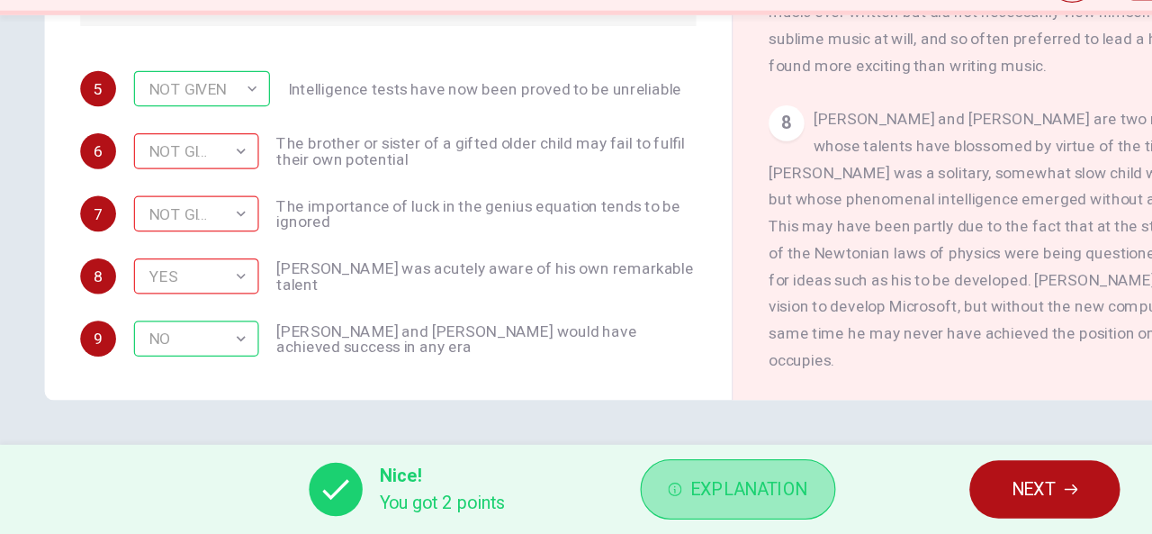
click at [559, 494] on span "Explanation" at bounding box center [604, 497] width 95 height 25
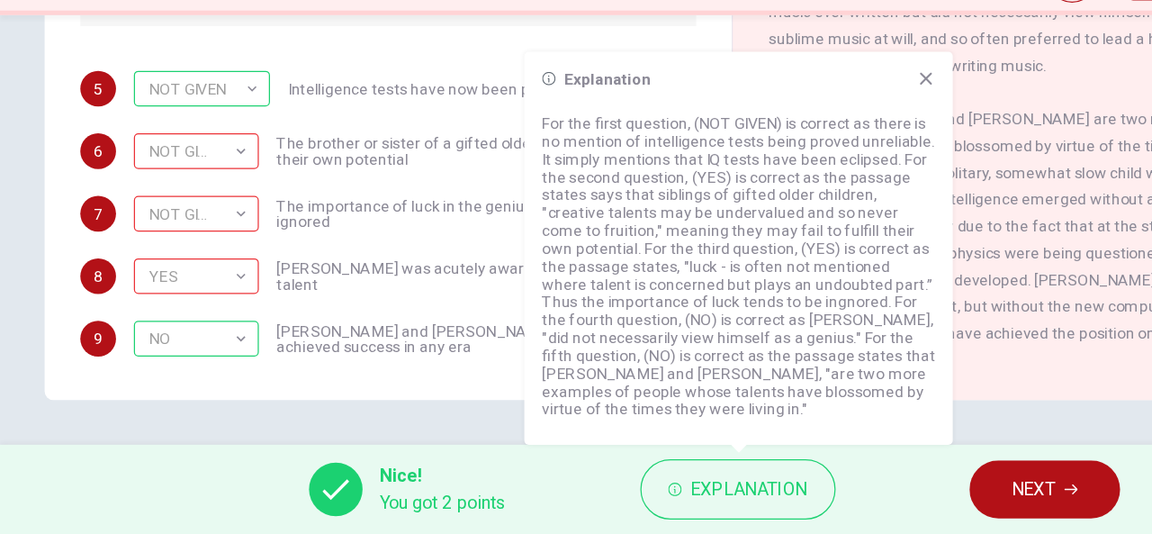
click at [575, 316] on p "For the first question, (NOT GIVEN) is correct as there is no mention of intell…" at bounding box center [596, 317] width 317 height 245
click at [754, 166] on div "Explanation For the first question, (NOT GIVEN) is correct as there is no menti…" at bounding box center [596, 303] width 346 height 317
click at [754, 164] on icon at bounding box center [747, 166] width 14 height 14
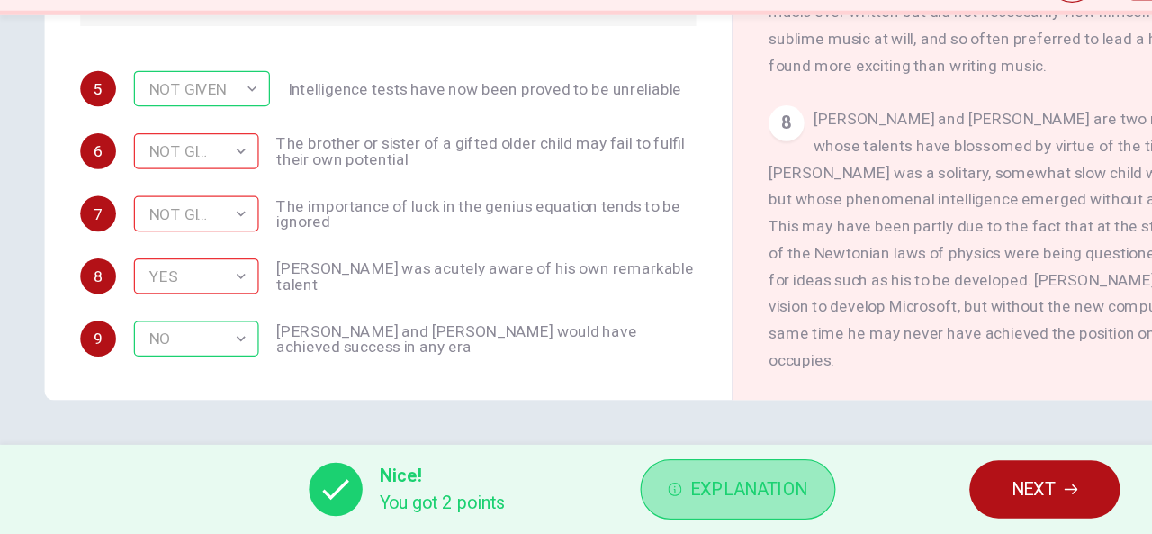
click at [585, 492] on span "Explanation" at bounding box center [604, 497] width 95 height 25
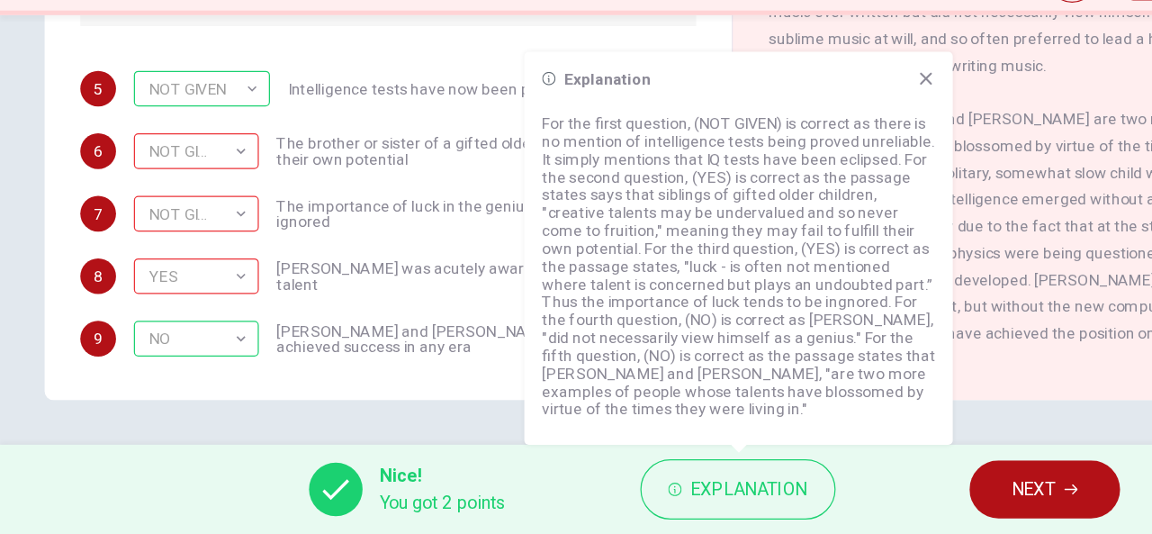
click at [749, 164] on icon at bounding box center [748, 167] width 10 height 10
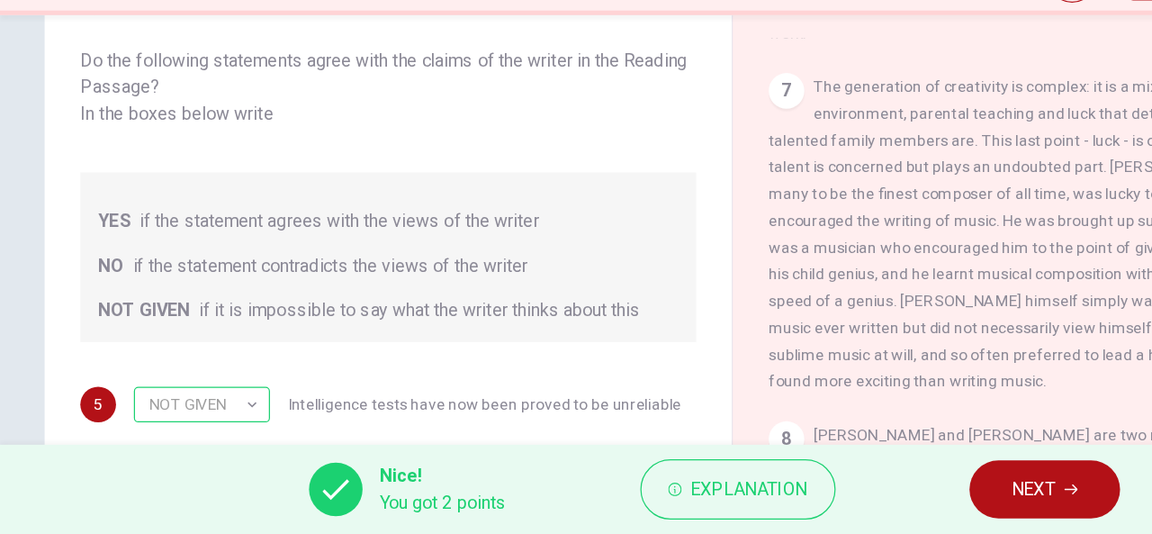
scroll to position [0, 0]
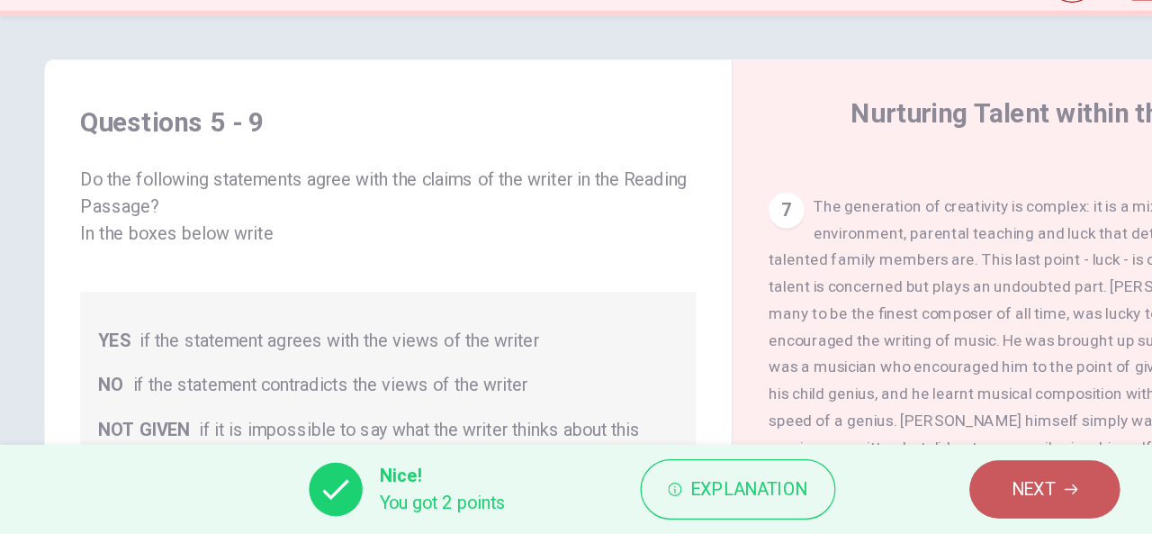
click at [840, 485] on span "NEXT" at bounding box center [834, 497] width 35 height 25
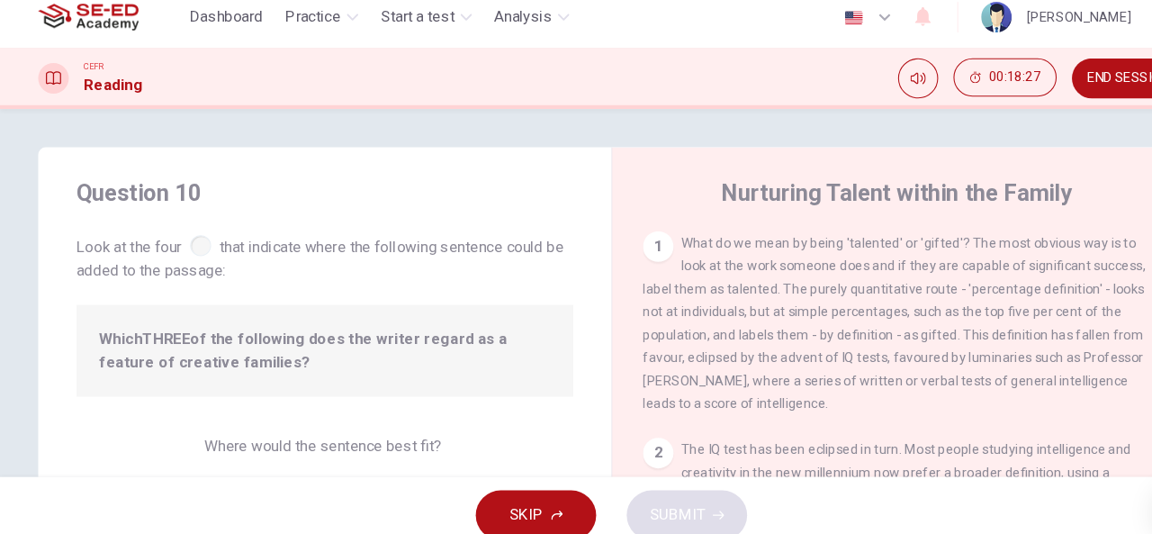
click at [420, 300] on div "Which THREE of the following does the writer regard as a feature of creative fa…" at bounding box center [306, 343] width 468 height 86
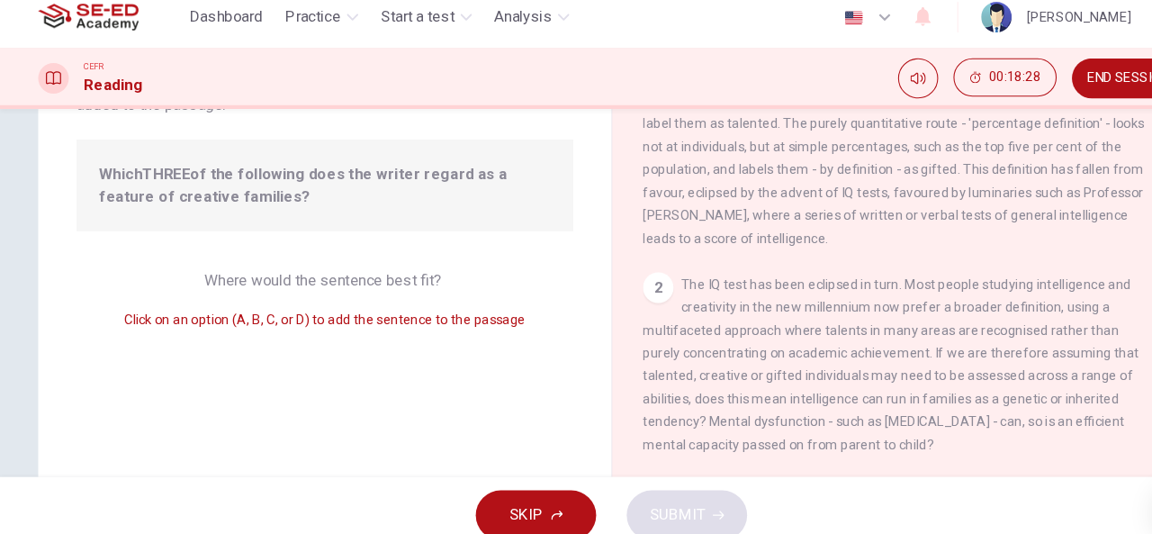
scroll to position [166, 0]
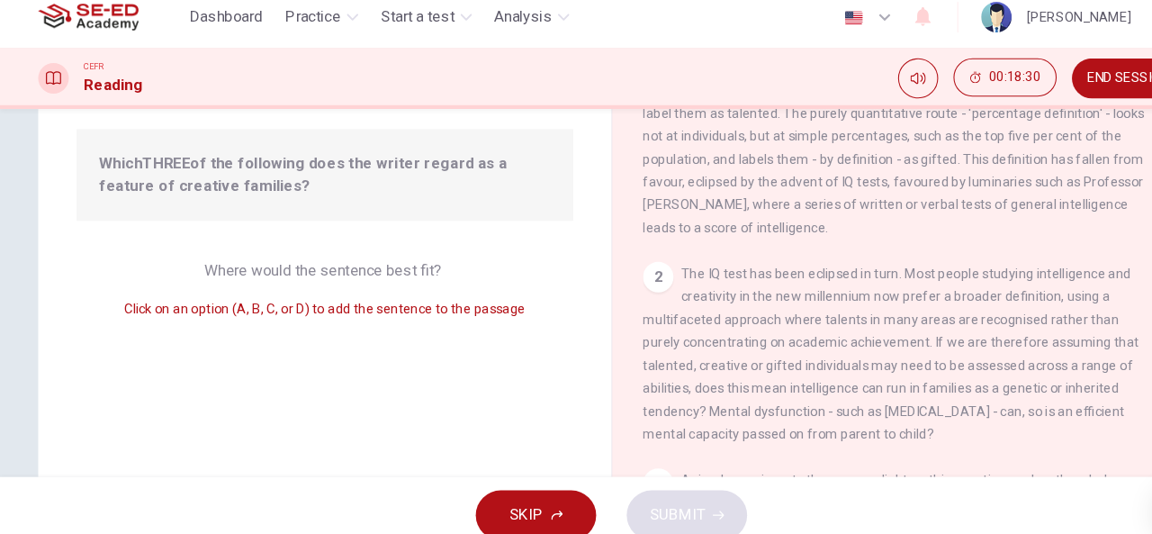
click at [324, 306] on span "Click on an option (A, B, C, or D) to add the sentence to the passage" at bounding box center [306, 303] width 378 height 14
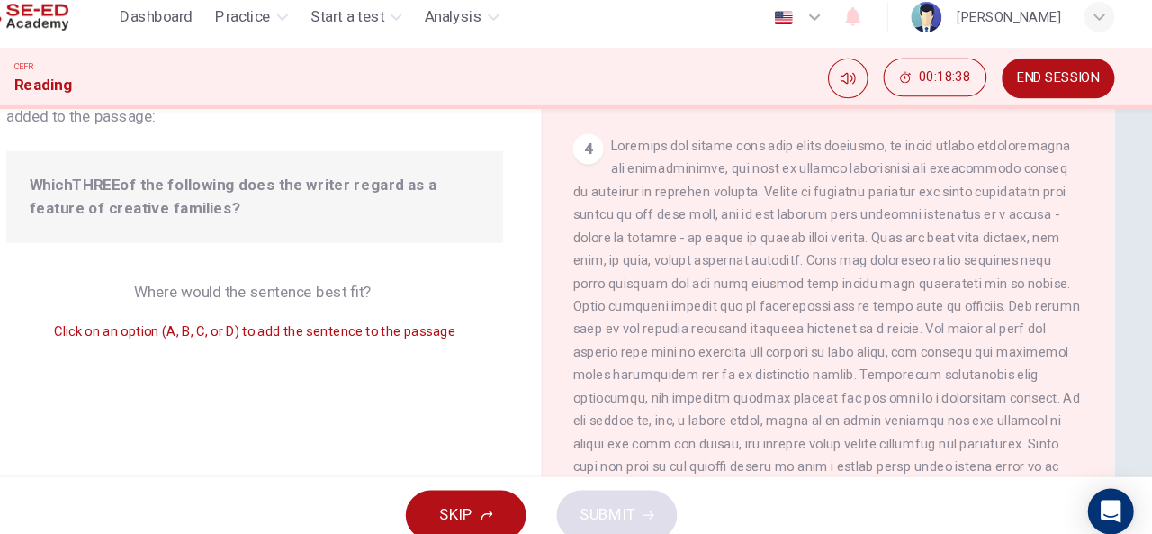
scroll to position [141, 0]
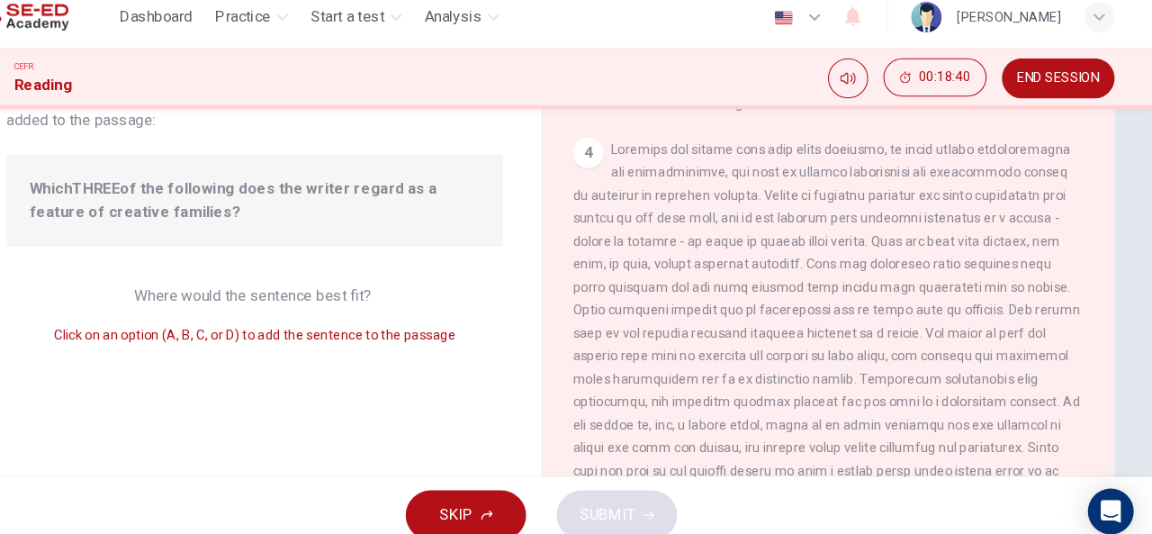
click at [612, 171] on div "4" at bounding box center [620, 156] width 29 height 29
click at [492, 496] on span "SKIP" at bounding box center [496, 497] width 32 height 25
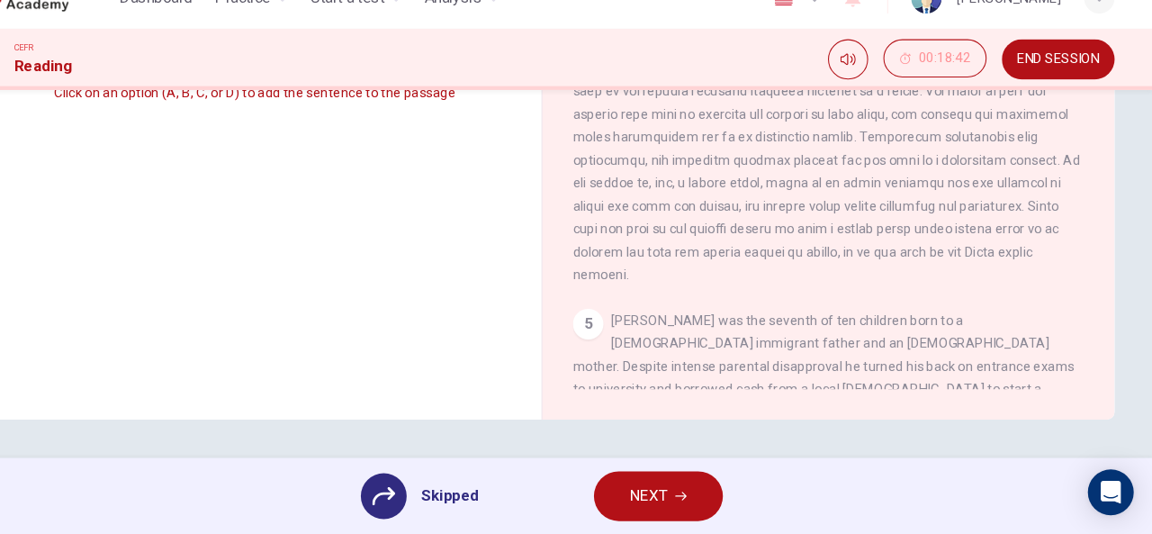
scroll to position [164, 0]
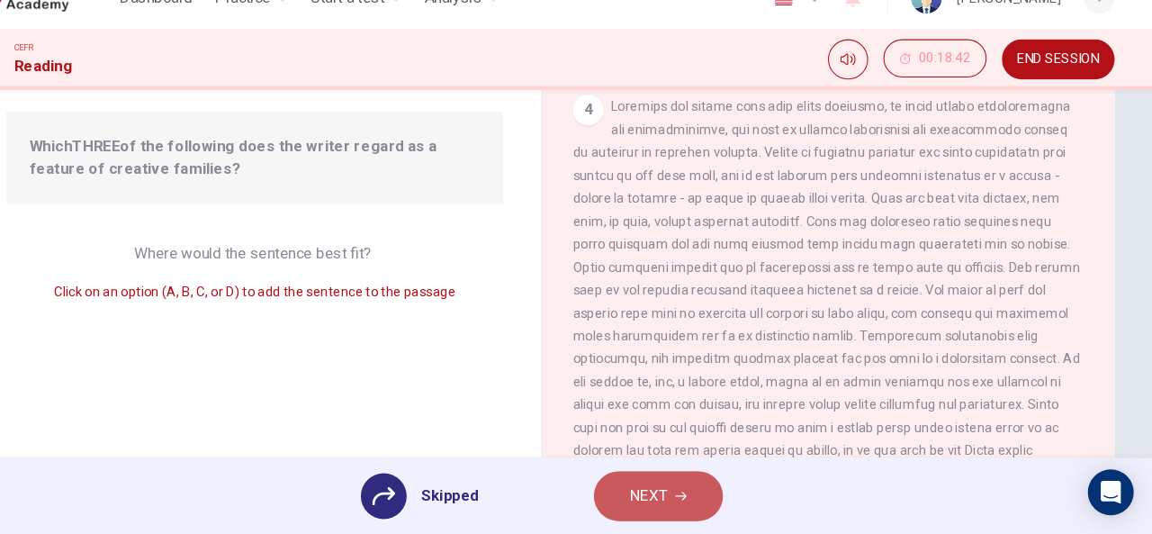
click at [688, 514] on button "NEXT" at bounding box center [687, 497] width 122 height 47
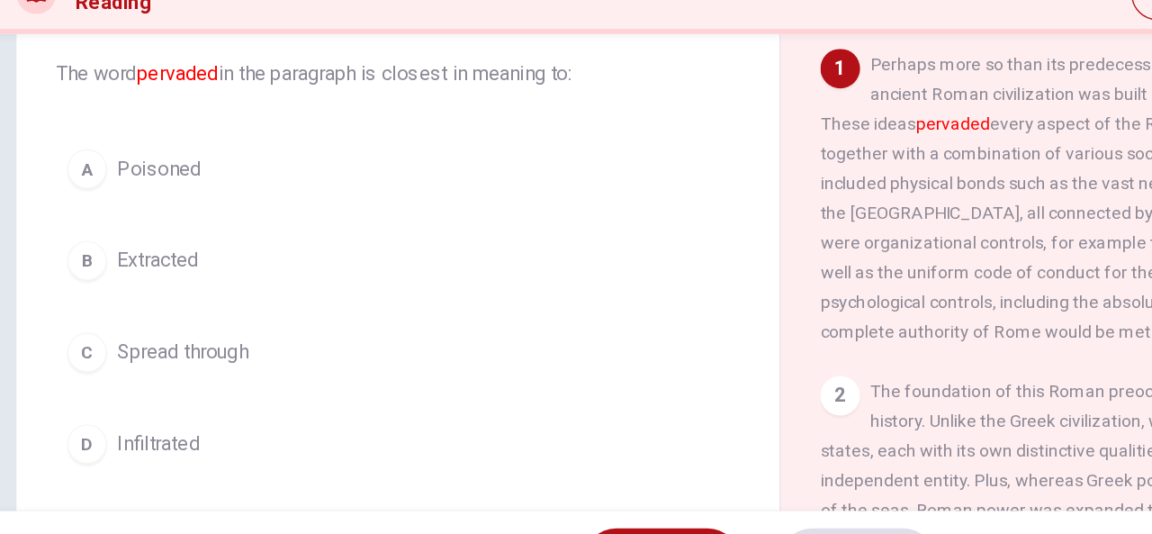
scroll to position [104, 0]
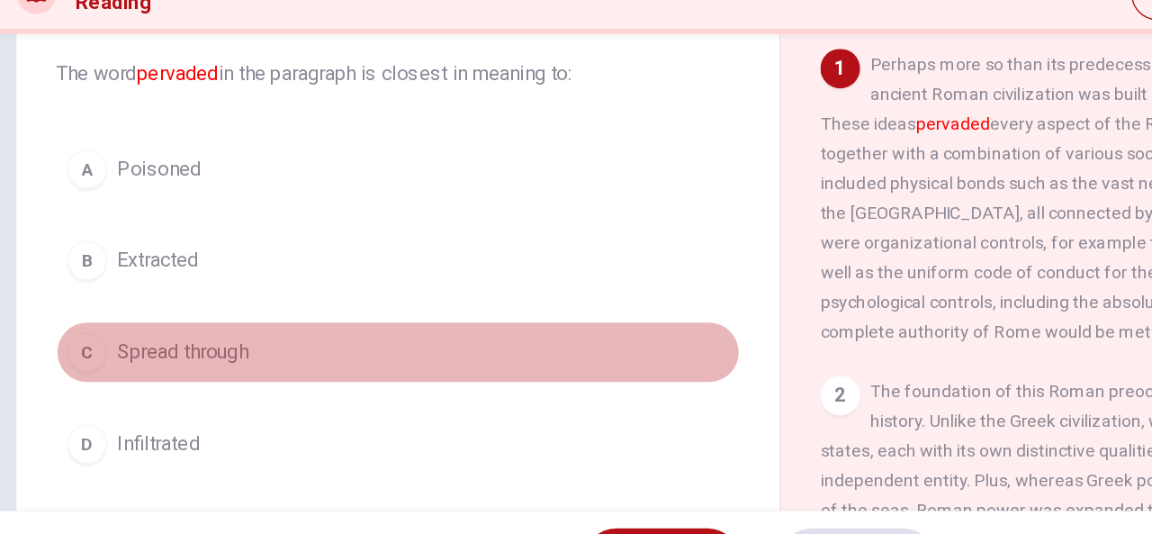
click at [78, 342] on div "C" at bounding box center [87, 346] width 29 height 29
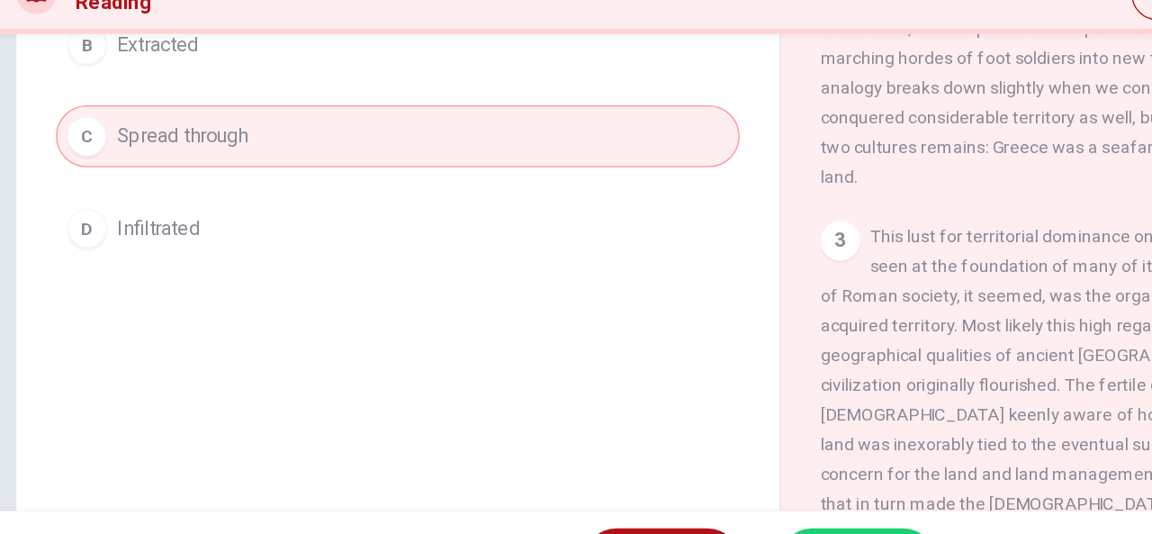
scroll to position [254, 0]
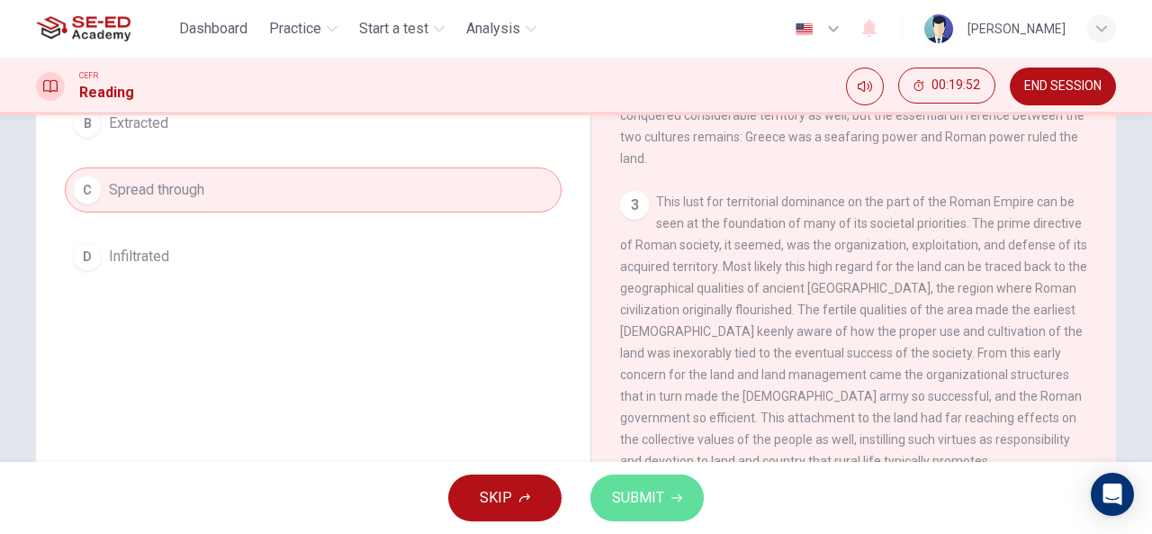
click at [644, 492] on span "SUBMIT" at bounding box center [638, 497] width 52 height 25
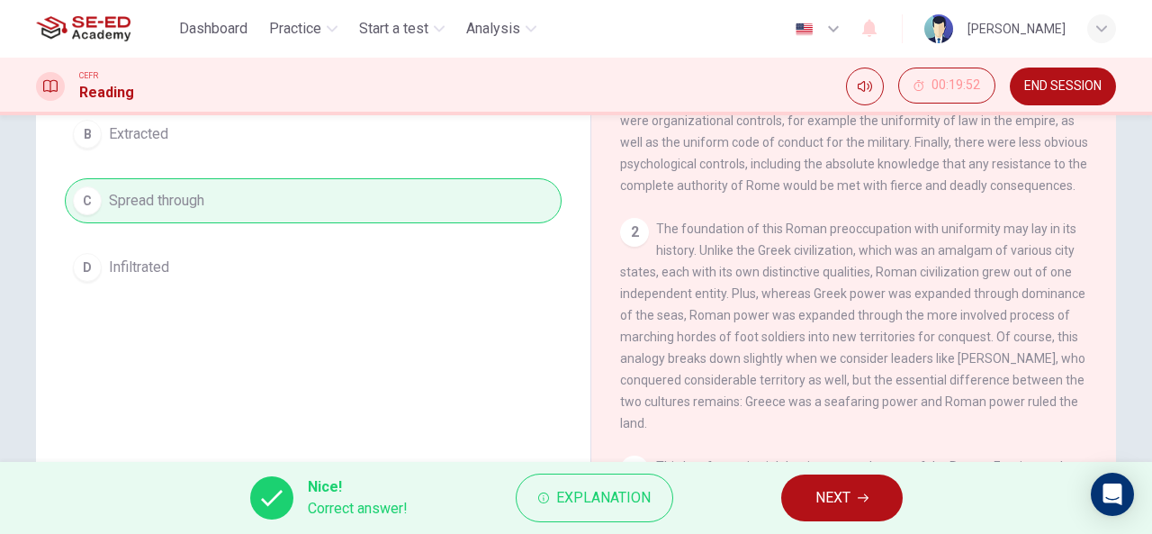
scroll to position [248, 0]
click at [816, 484] on button "NEXT" at bounding box center [842, 497] width 122 height 47
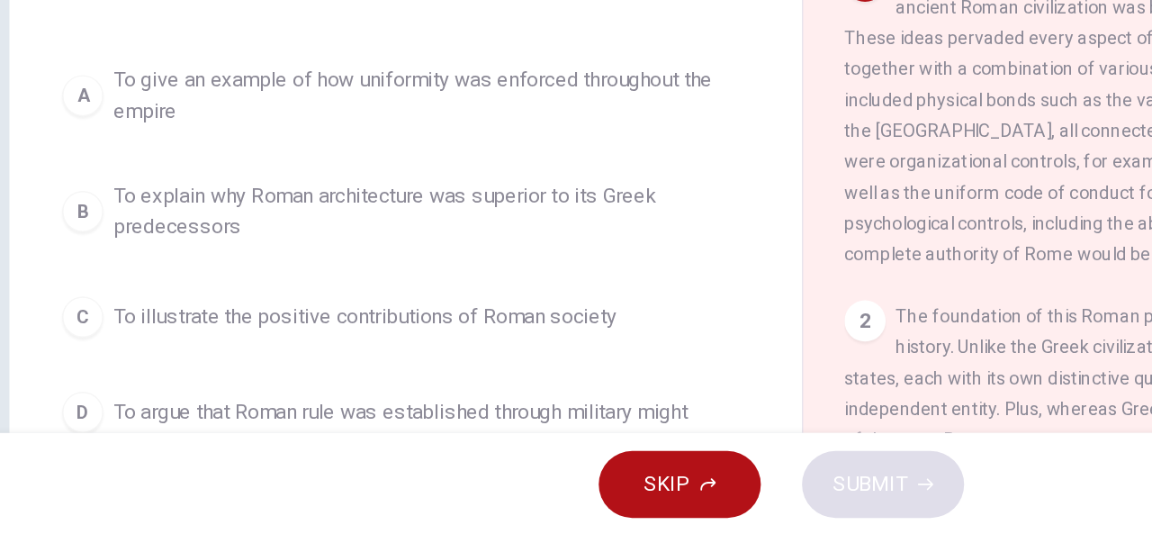
scroll to position [101, 0]
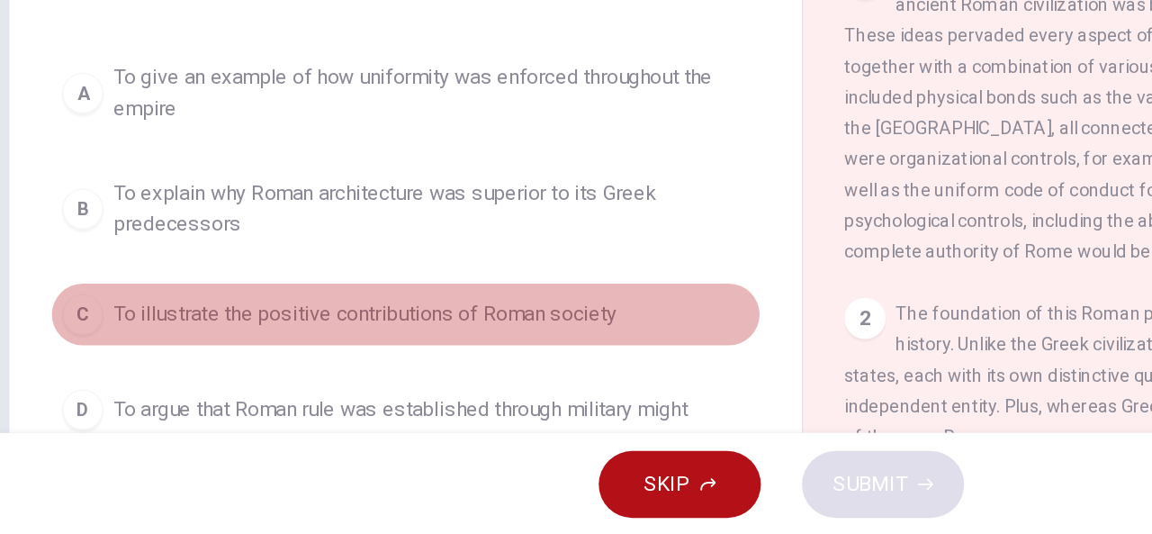
click at [79, 380] on div "C" at bounding box center [87, 379] width 29 height 29
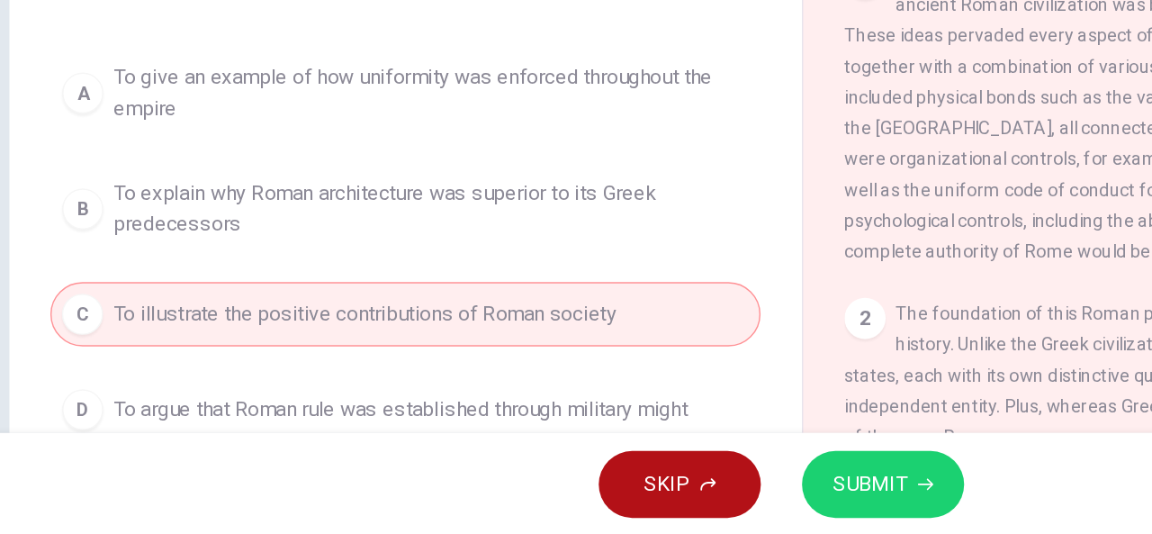
click at [635, 501] on span "SUBMIT" at bounding box center [638, 497] width 52 height 25
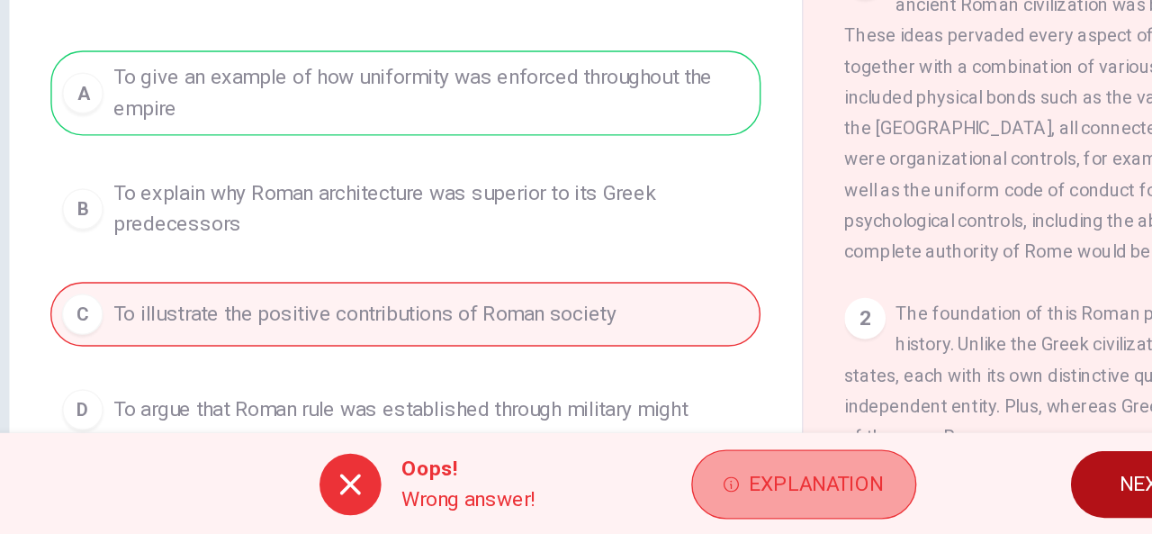
click at [592, 494] on span "Explanation" at bounding box center [601, 497] width 95 height 25
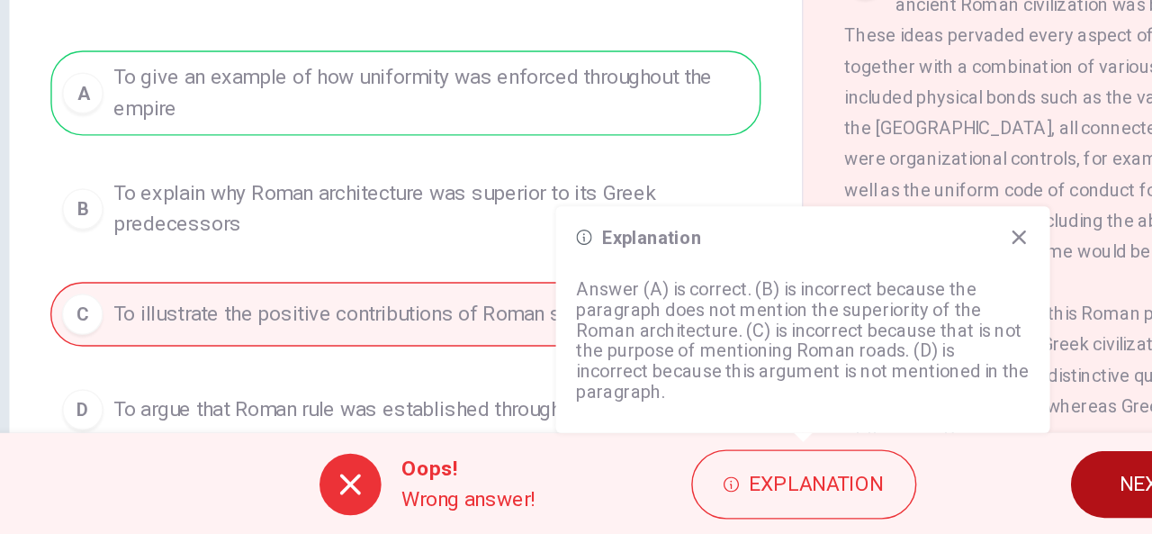
click at [745, 323] on icon at bounding box center [743, 325] width 14 height 14
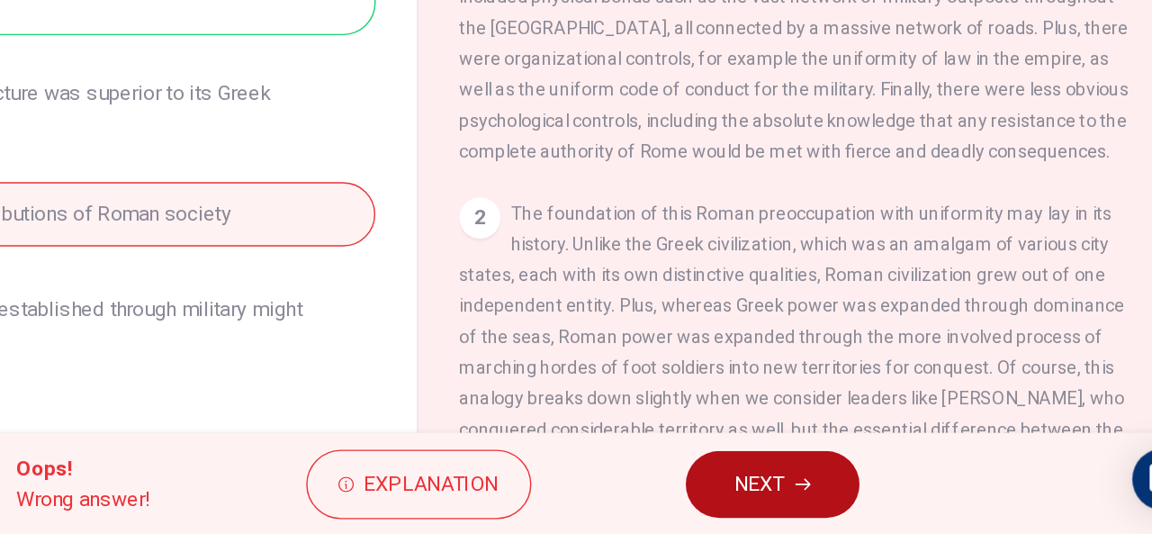
scroll to position [190, 0]
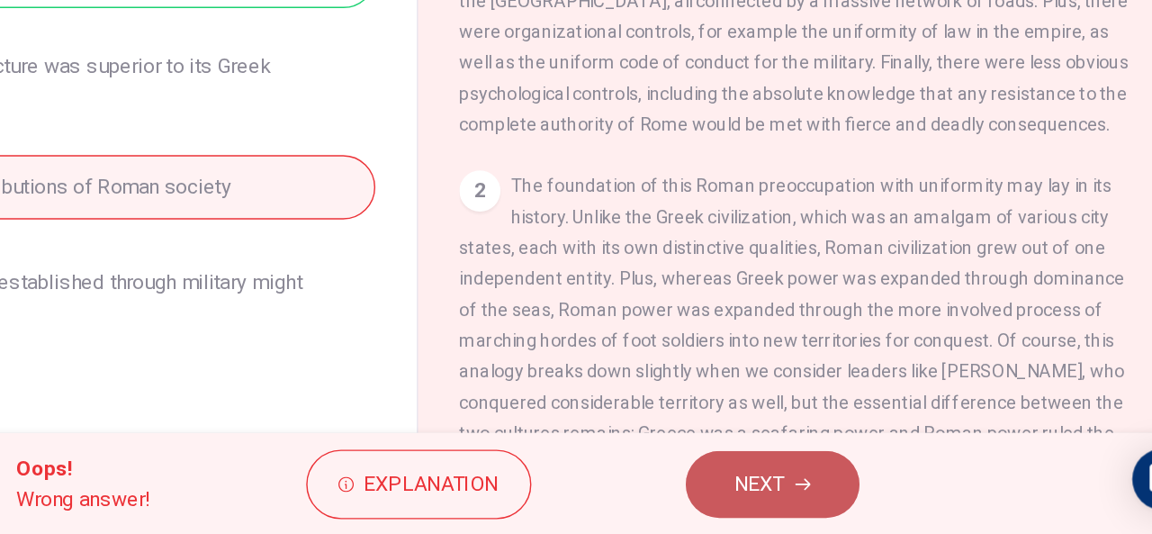
click at [841, 489] on span "NEXT" at bounding box center [830, 497] width 35 height 25
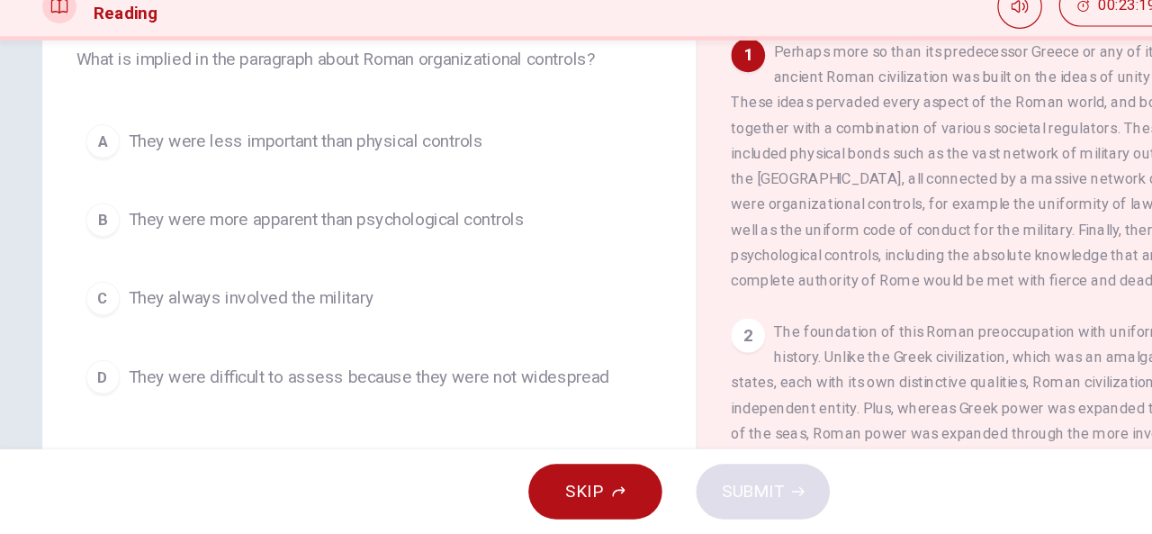
scroll to position [113, 0]
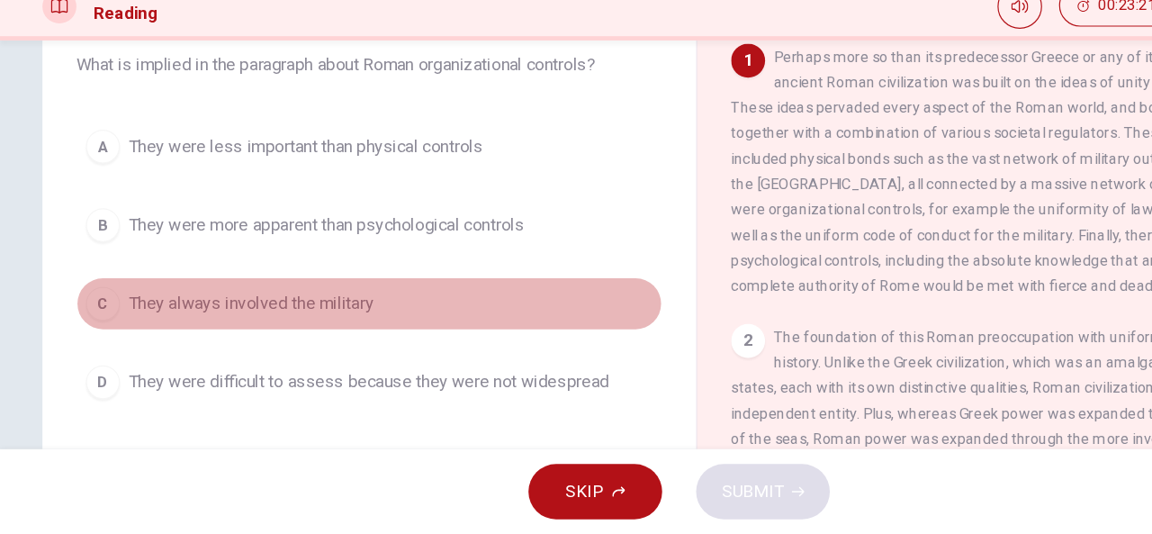
click at [75, 335] on div "C" at bounding box center [87, 338] width 29 height 29
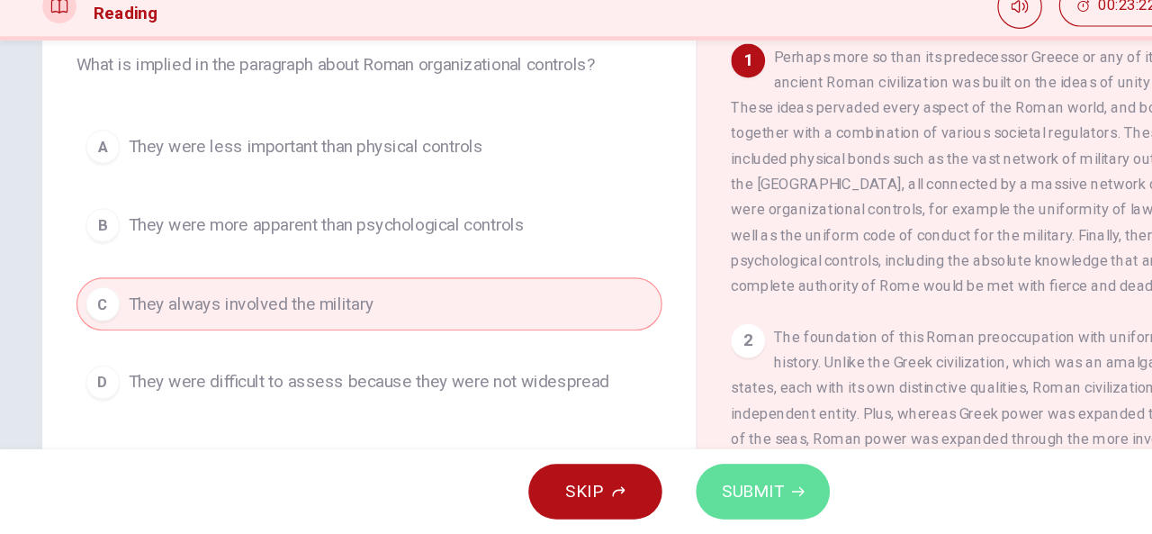
click at [630, 494] on span "SUBMIT" at bounding box center [638, 497] width 52 height 25
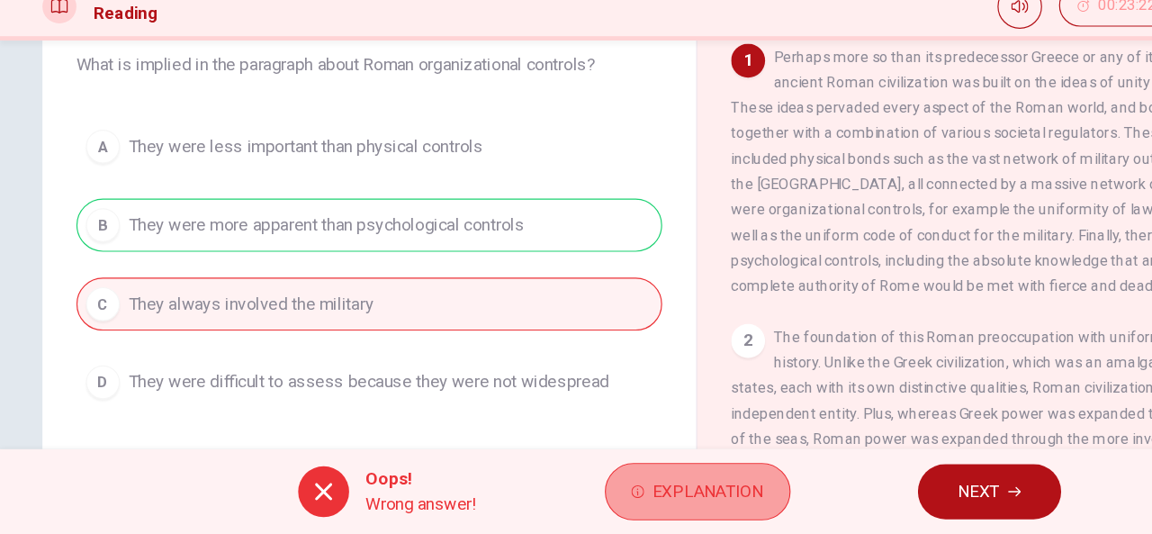
click at [583, 503] on span "Explanation" at bounding box center [601, 497] width 95 height 25
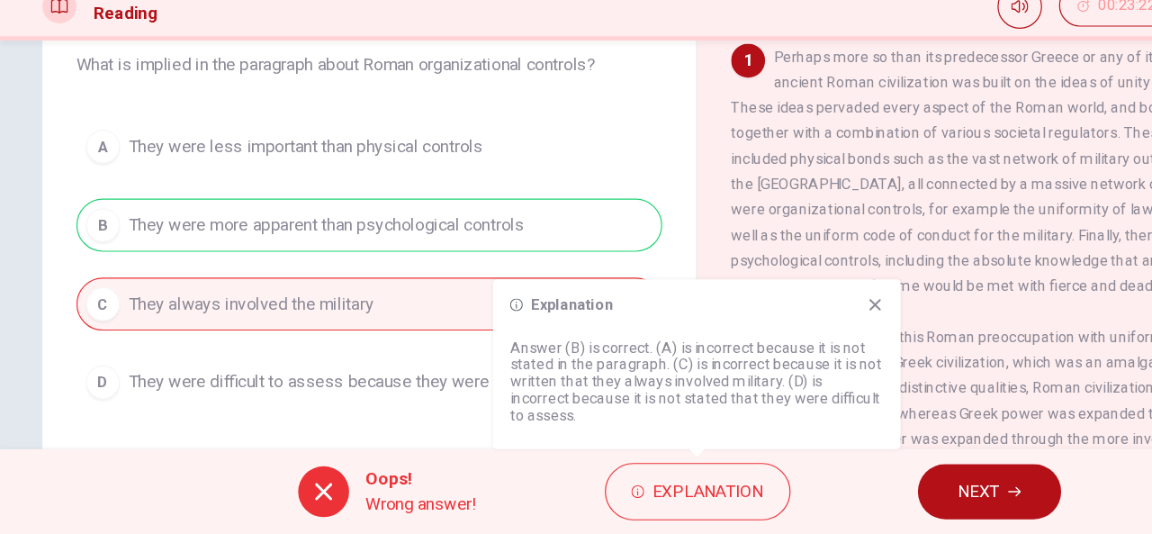
click at [742, 339] on icon at bounding box center [742, 340] width 10 height 10
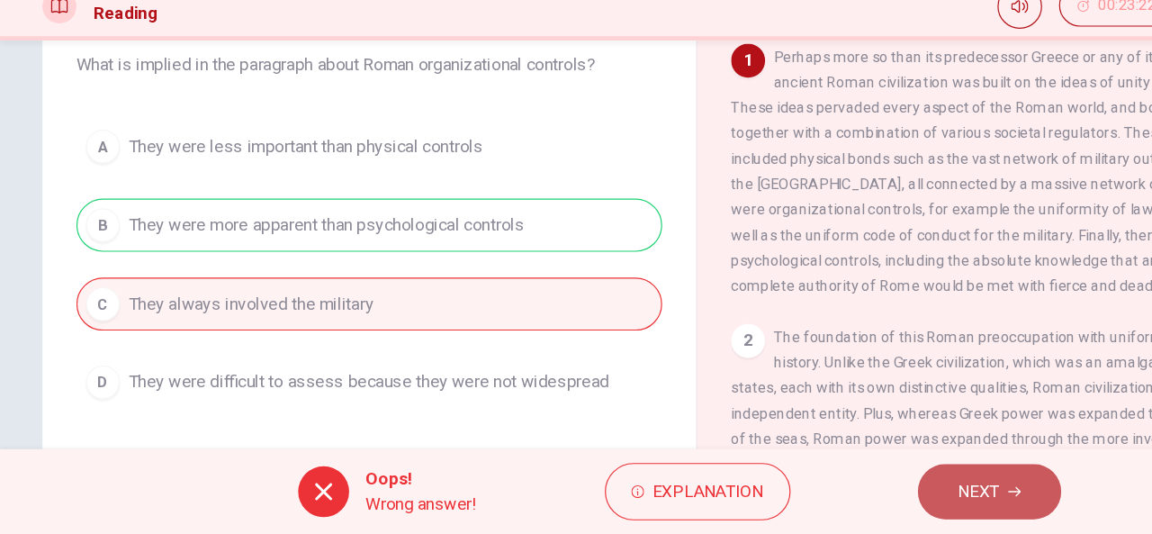
click at [813, 504] on span "NEXT" at bounding box center [830, 497] width 35 height 25
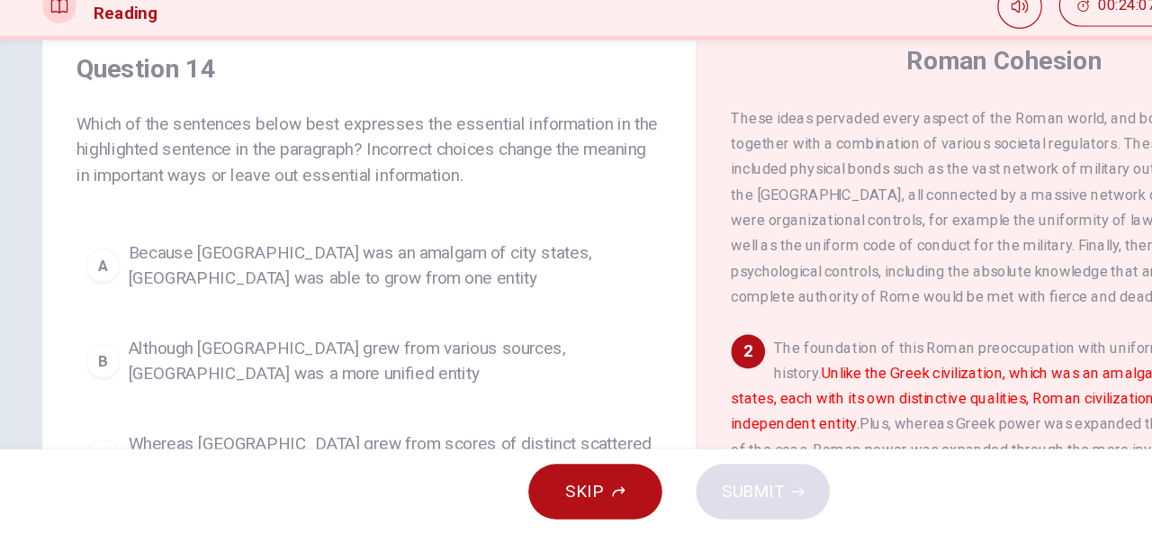
scroll to position [0, 0]
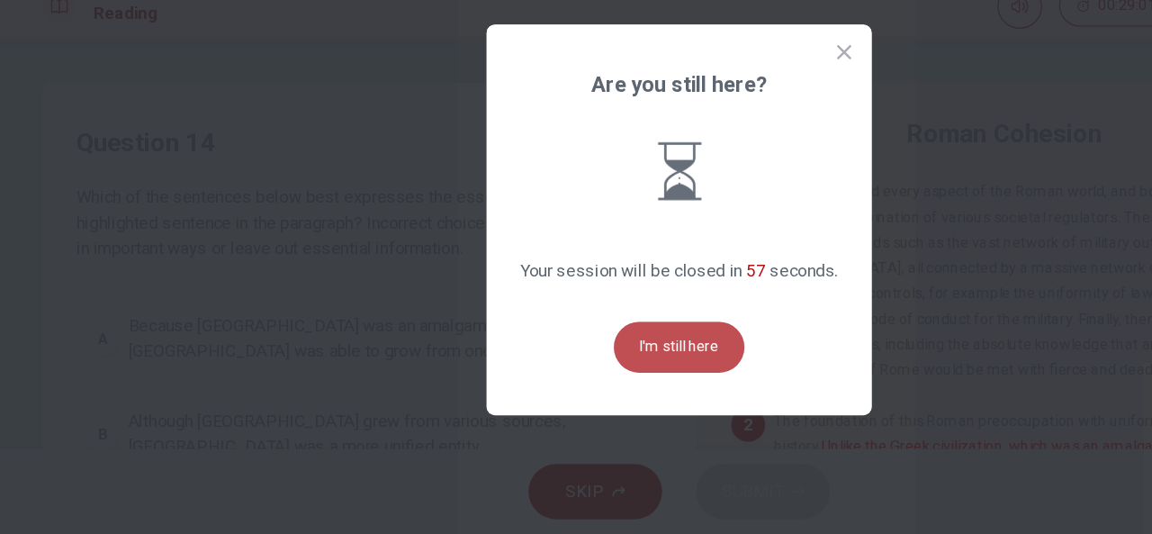
click at [573, 368] on button "I'm still here" at bounding box center [576, 375] width 111 height 43
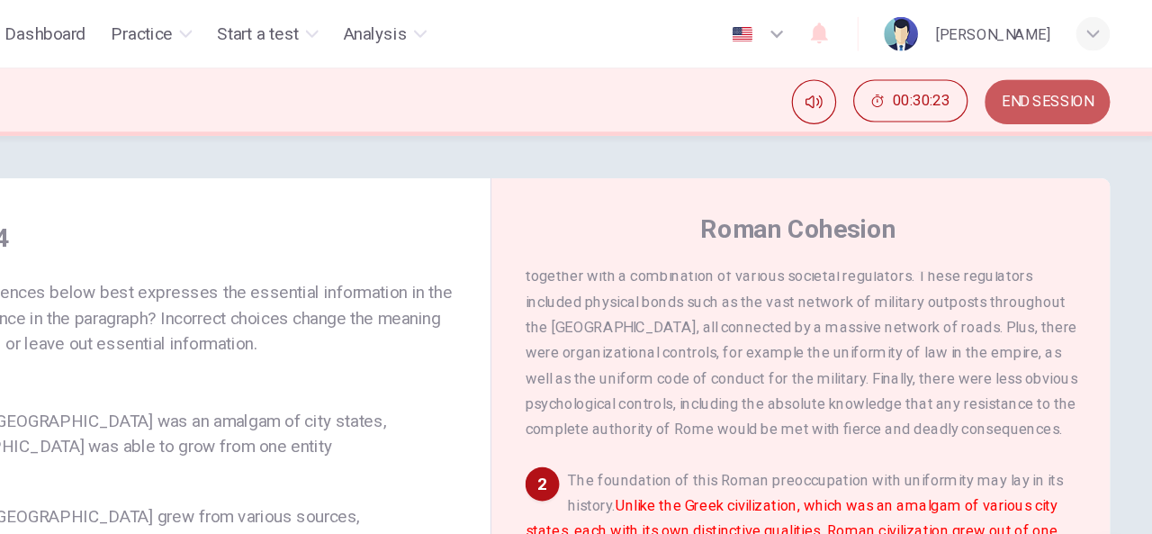
click at [1070, 86] on span "END SESSION" at bounding box center [1063, 86] width 77 height 14
